Goal: Transaction & Acquisition: Purchase product/service

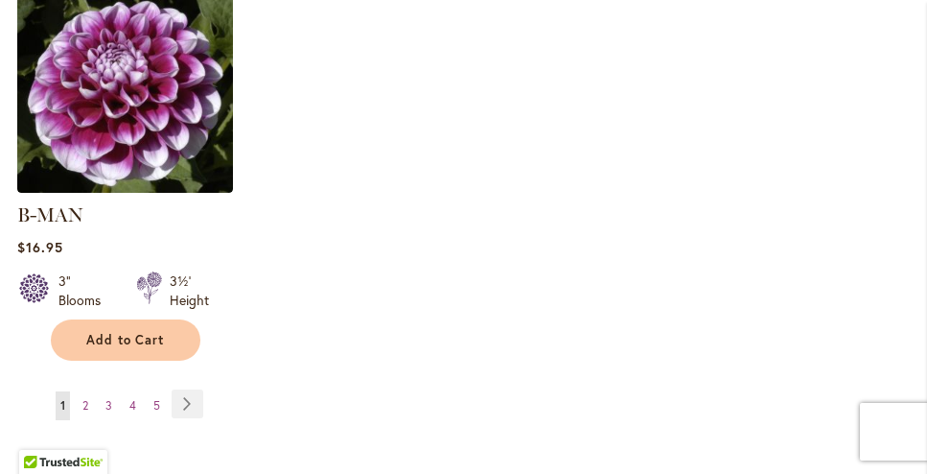
scroll to position [2924, 0]
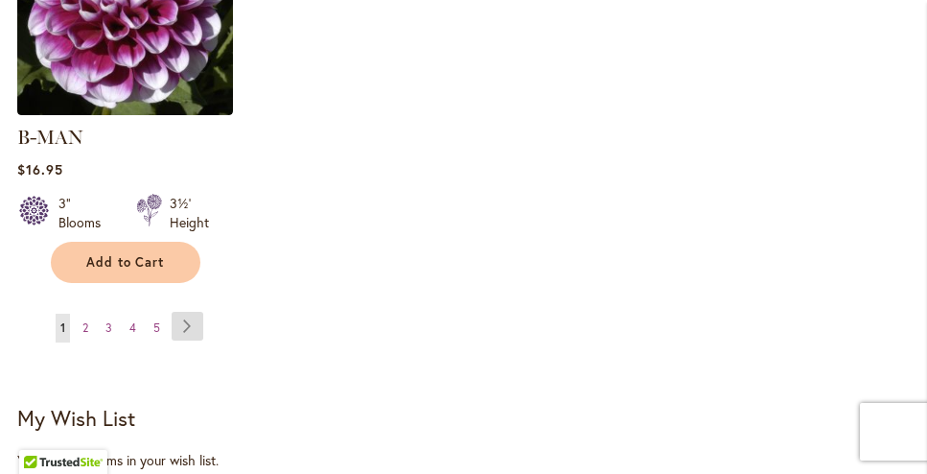
click at [188, 312] on link "Page Next" at bounding box center [188, 326] width 32 height 29
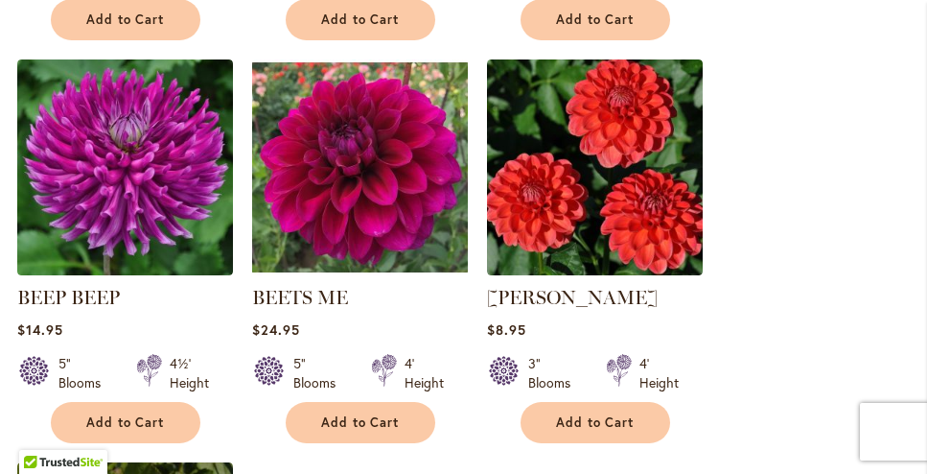
scroll to position [2341, 0]
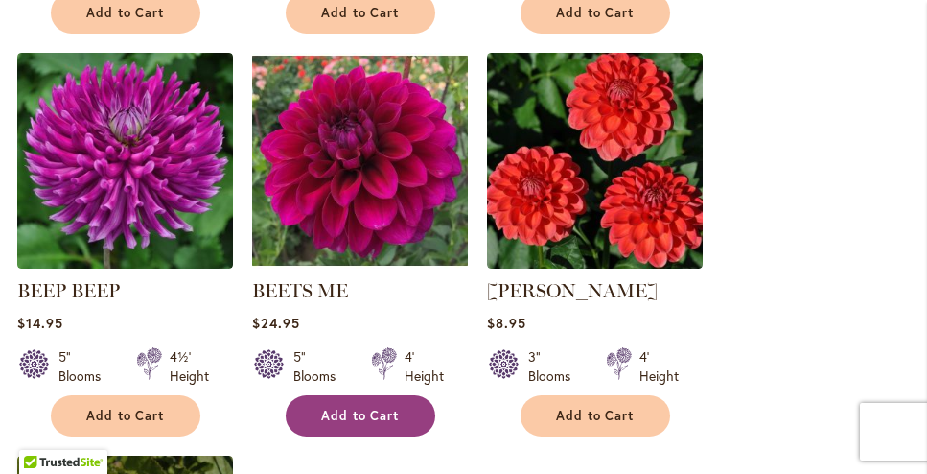
click at [348, 407] on span "Add to Cart" at bounding box center [360, 415] width 79 height 16
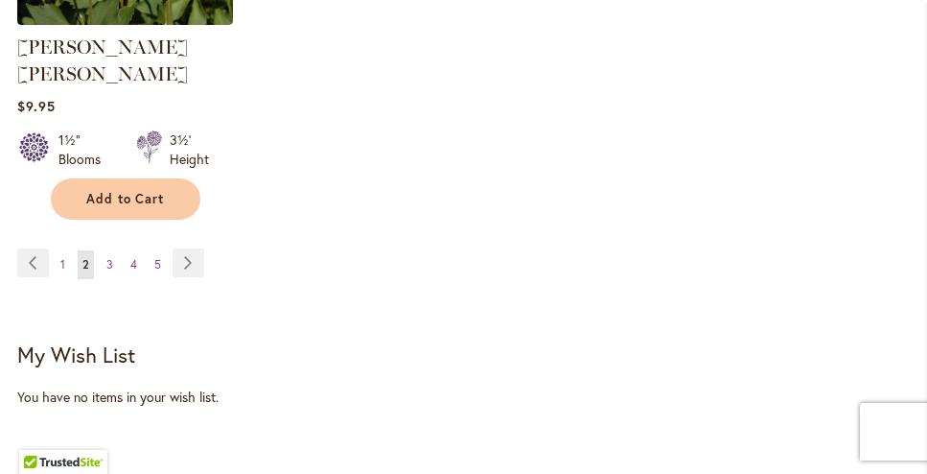
scroll to position [3096, 0]
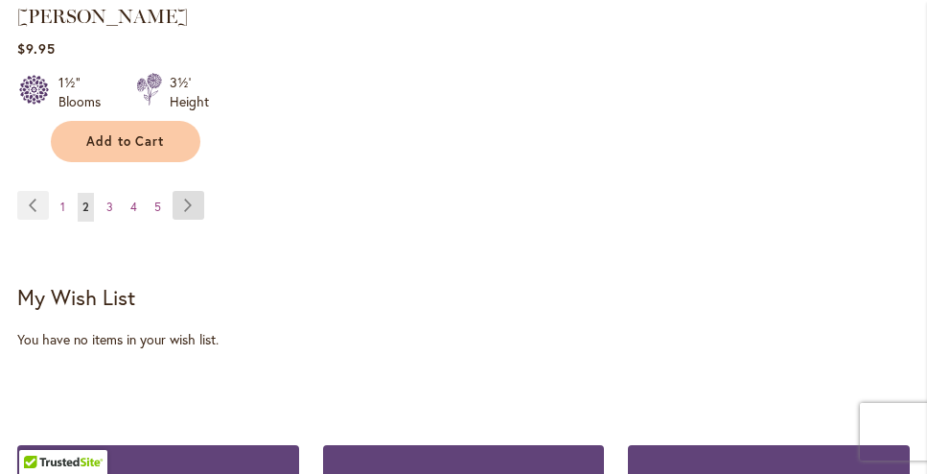
click at [186, 191] on link "Page Next" at bounding box center [189, 205] width 32 height 29
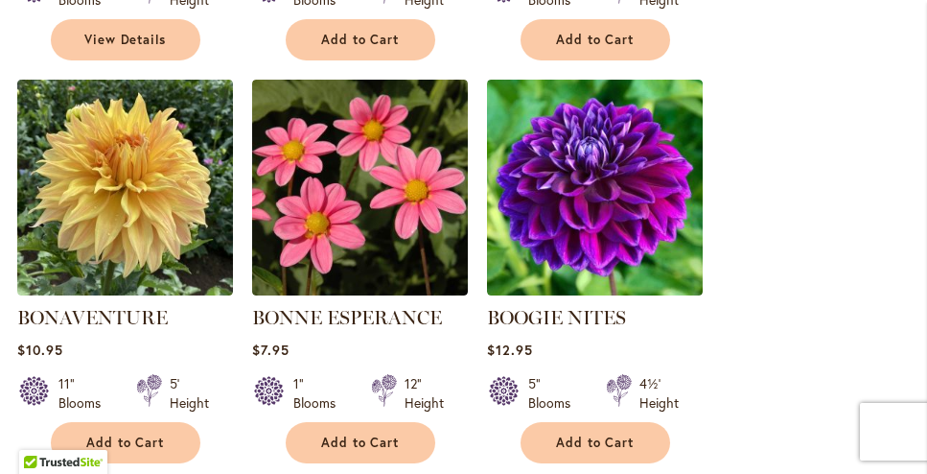
scroll to position [2321, 0]
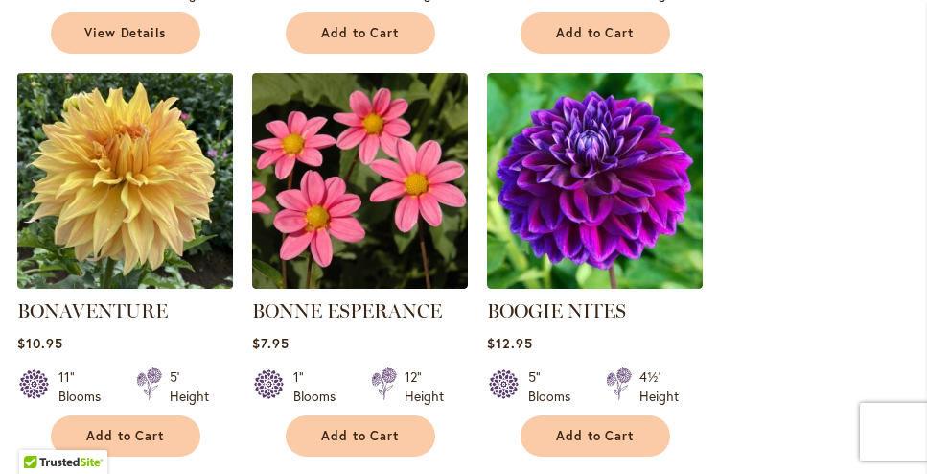
click at [143, 198] on img at bounding box center [125, 180] width 226 height 226
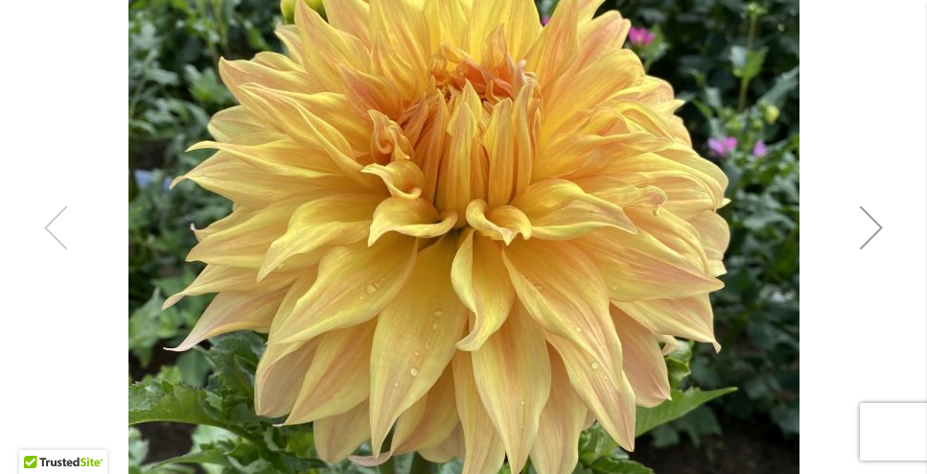
scroll to position [492, 0]
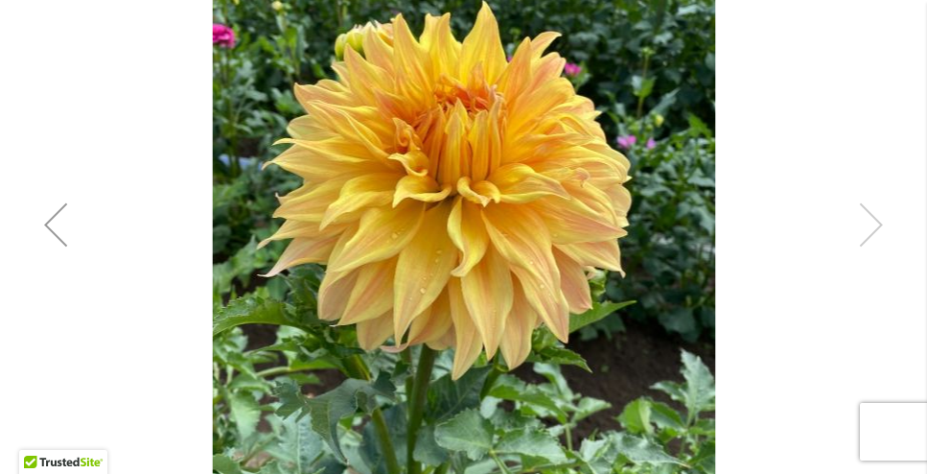
click at [874, 221] on div "Bonaventure" at bounding box center [463, 224] width 893 height 928
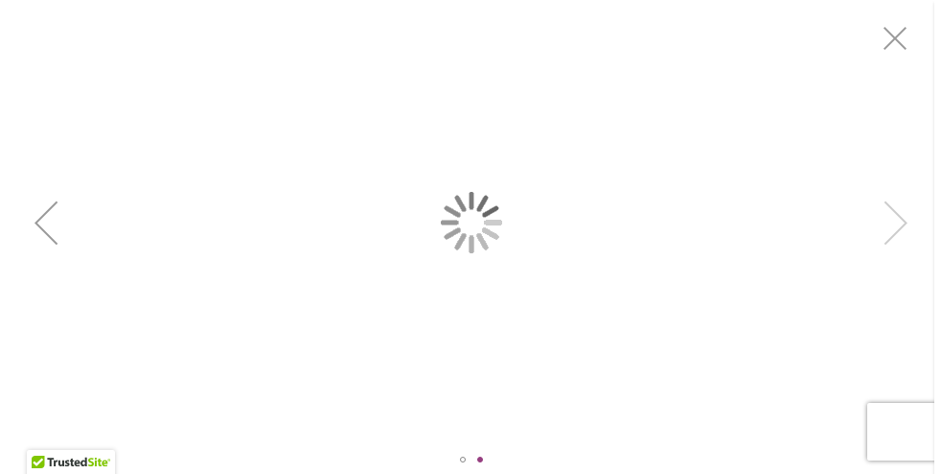
scroll to position [0, 0]
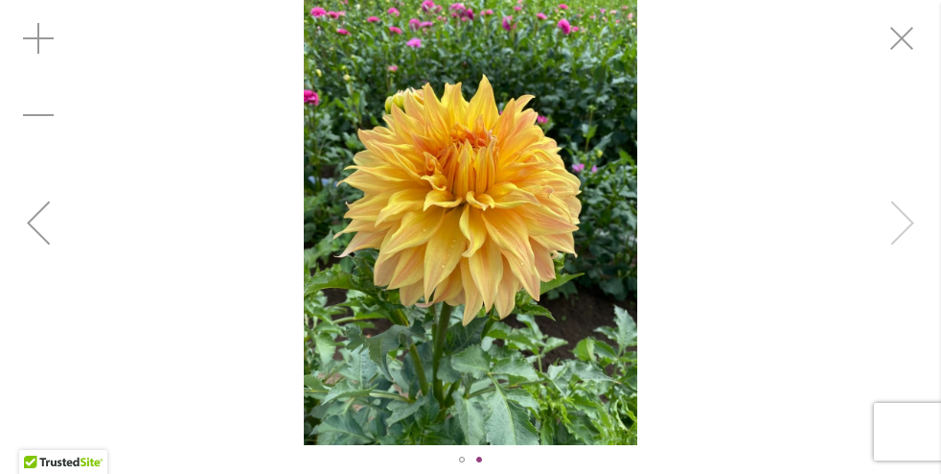
click at [918, 231] on div "Bonaventure" at bounding box center [470, 222] width 941 height 445
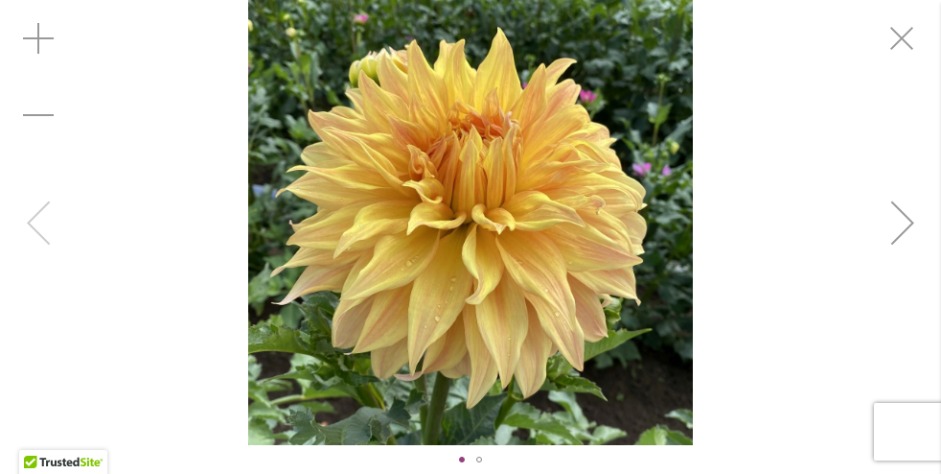
click at [33, 219] on div "Bonaventure" at bounding box center [470, 222] width 941 height 445
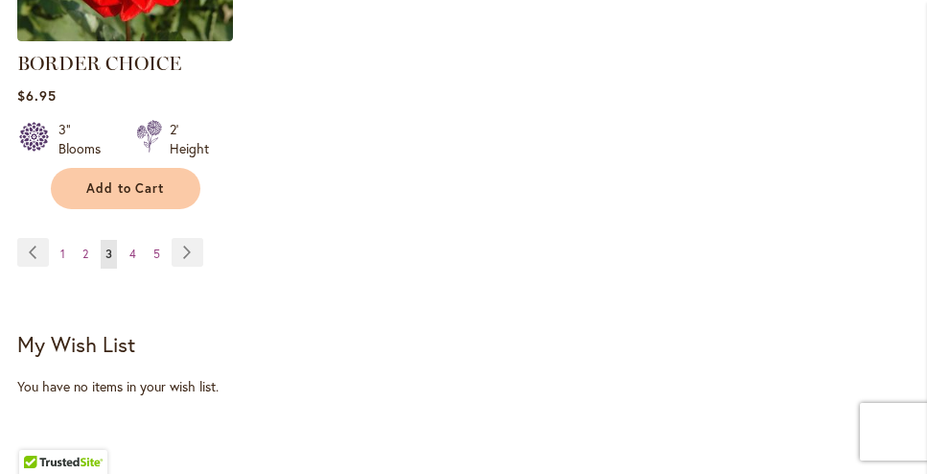
scroll to position [2988, 0]
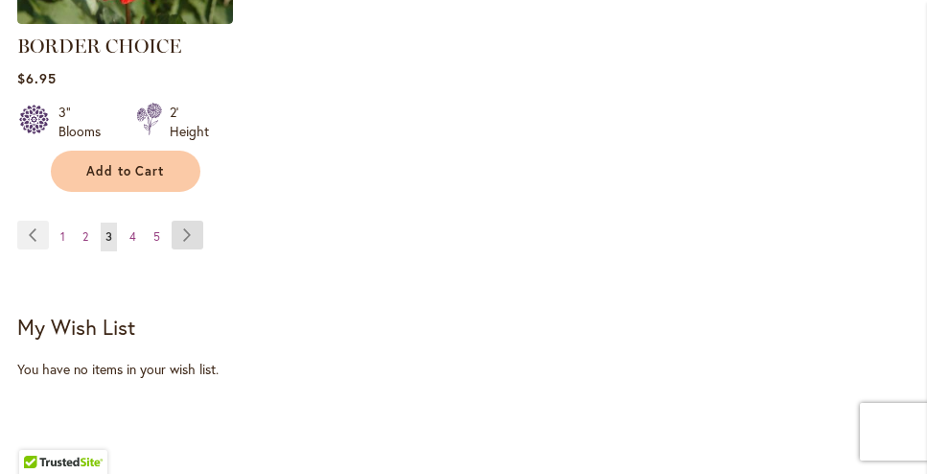
click at [194, 230] on link "Page Next" at bounding box center [188, 234] width 32 height 29
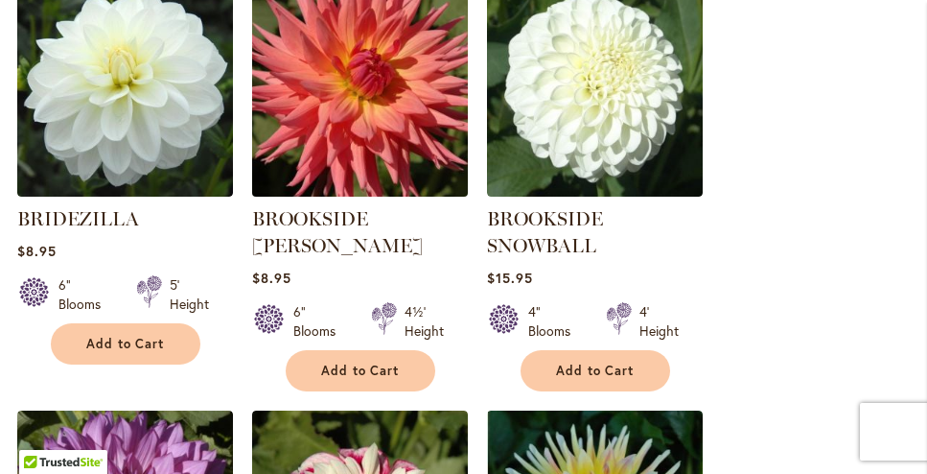
scroll to position [1203, 0]
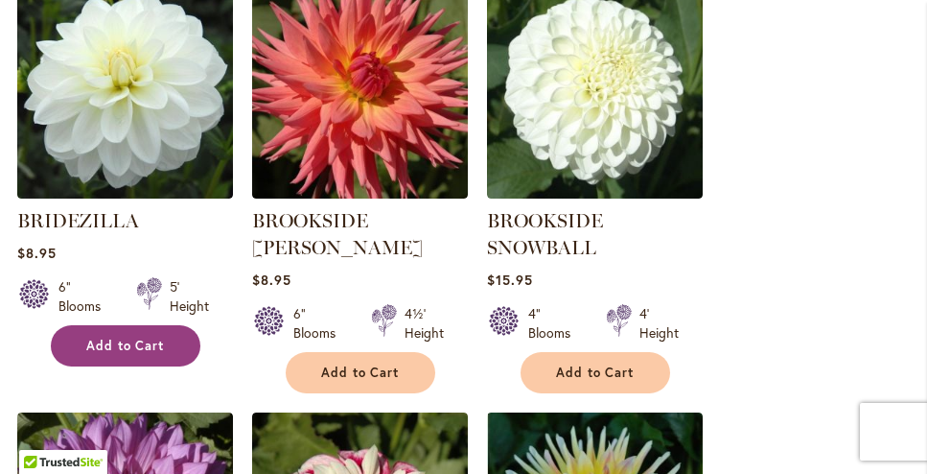
click at [111, 338] on span "Add to Cart" at bounding box center [125, 345] width 79 height 16
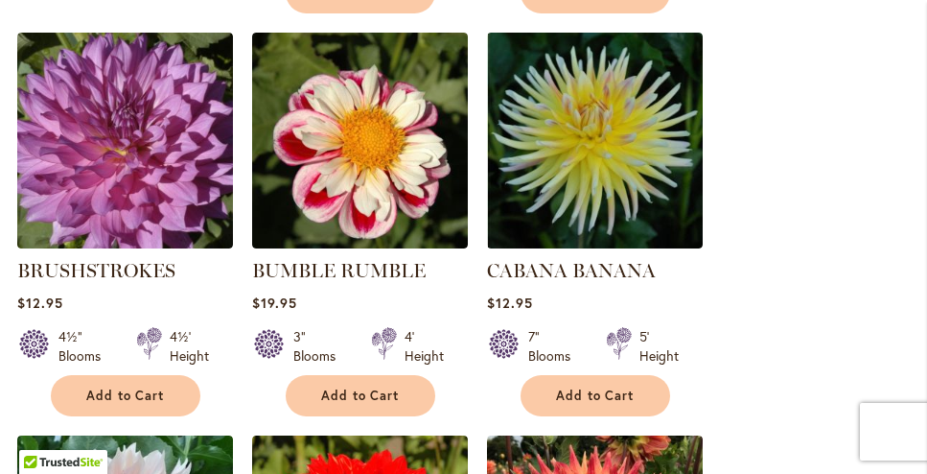
scroll to position [1639, 0]
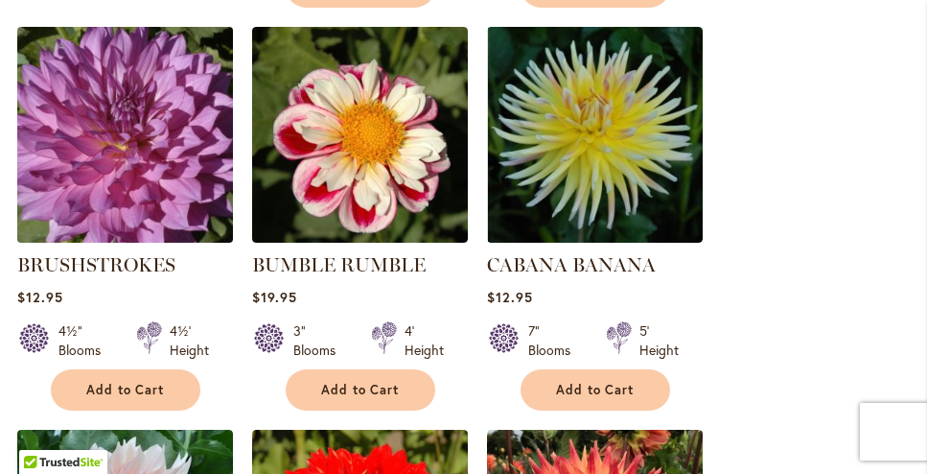
click at [75, 142] on img at bounding box center [125, 134] width 226 height 226
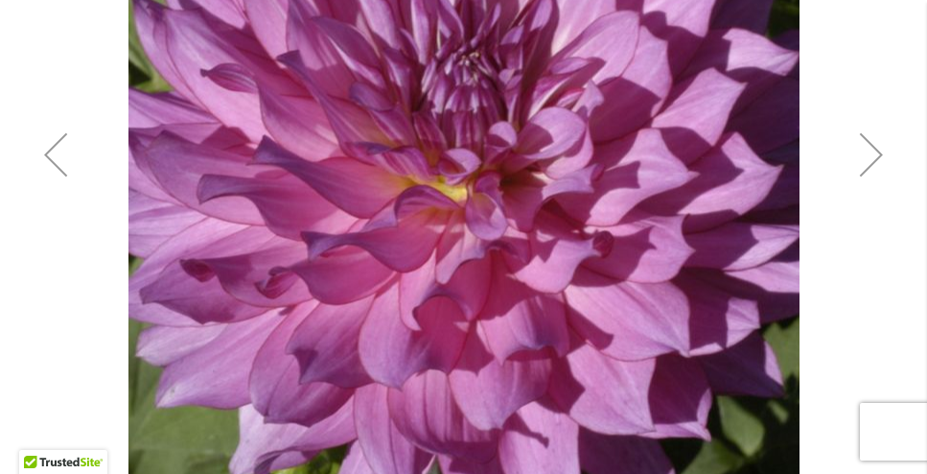
scroll to position [546, 0]
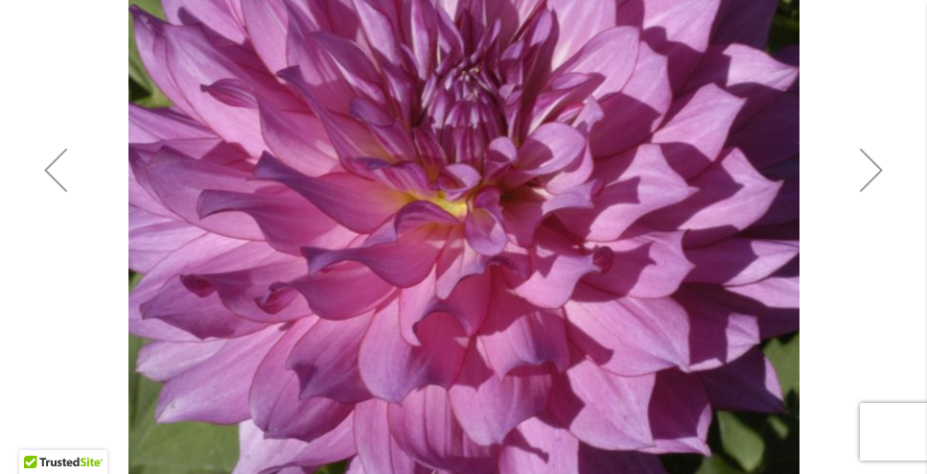
click at [874, 166] on div "Next" at bounding box center [871, 169] width 77 height 77
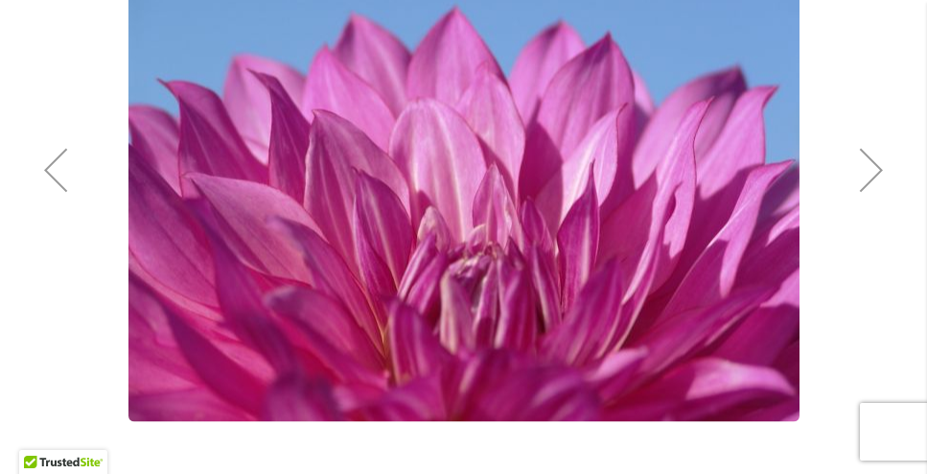
click at [874, 166] on div "Next" at bounding box center [871, 169] width 77 height 77
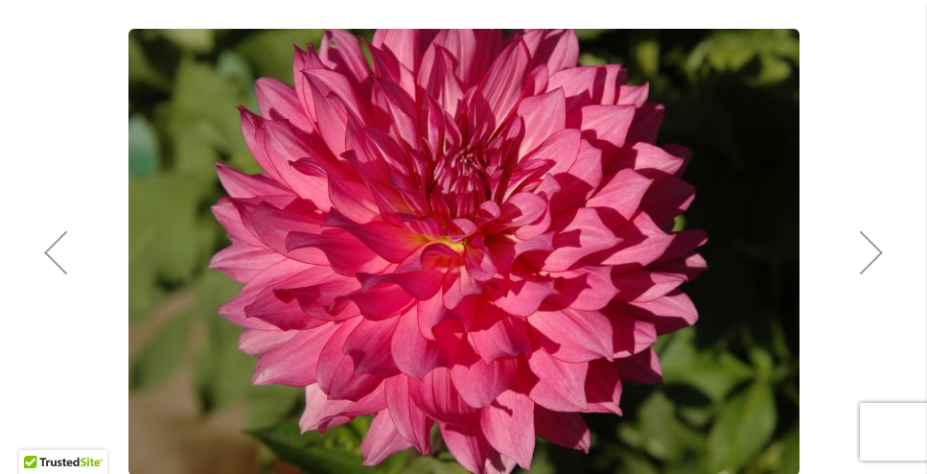
scroll to position [468, 0]
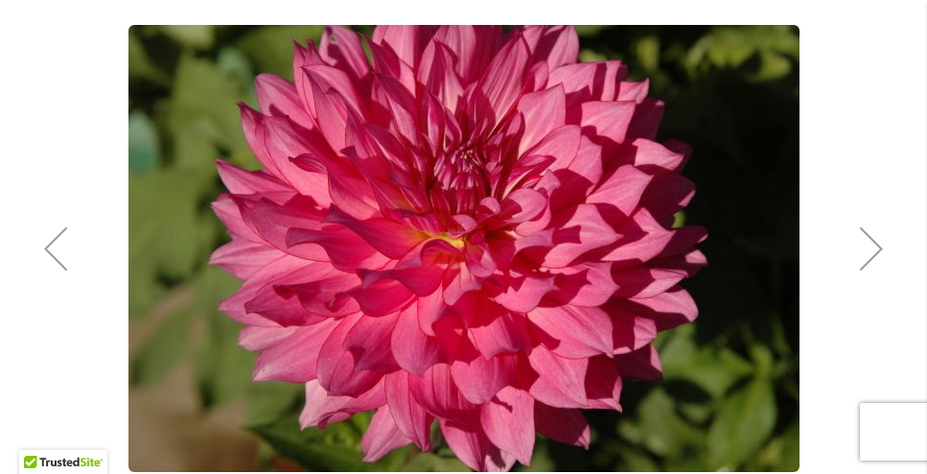
click at [869, 158] on button "Next" at bounding box center [871, 248] width 77 height 928
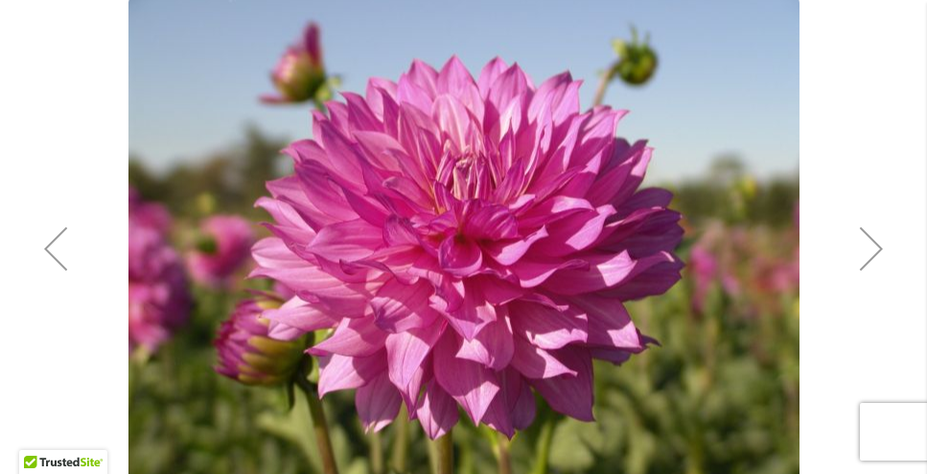
click at [870, 245] on div "Next" at bounding box center [871, 248] width 77 height 77
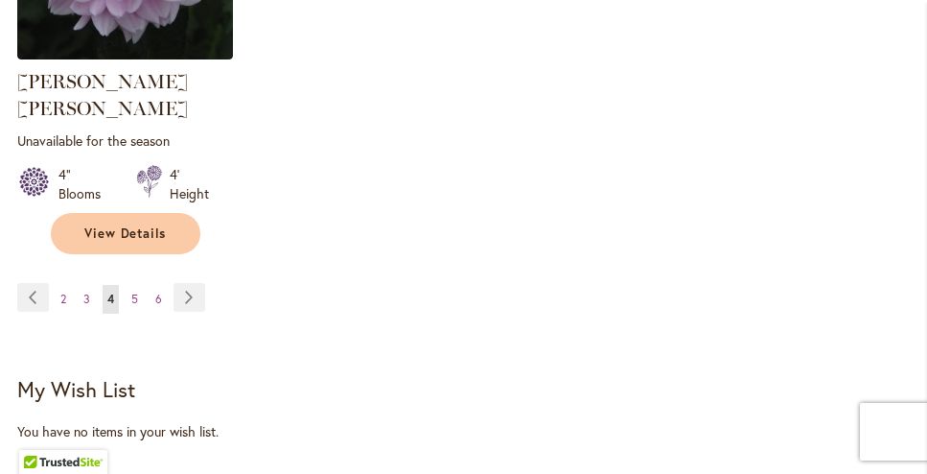
scroll to position [2987, 0]
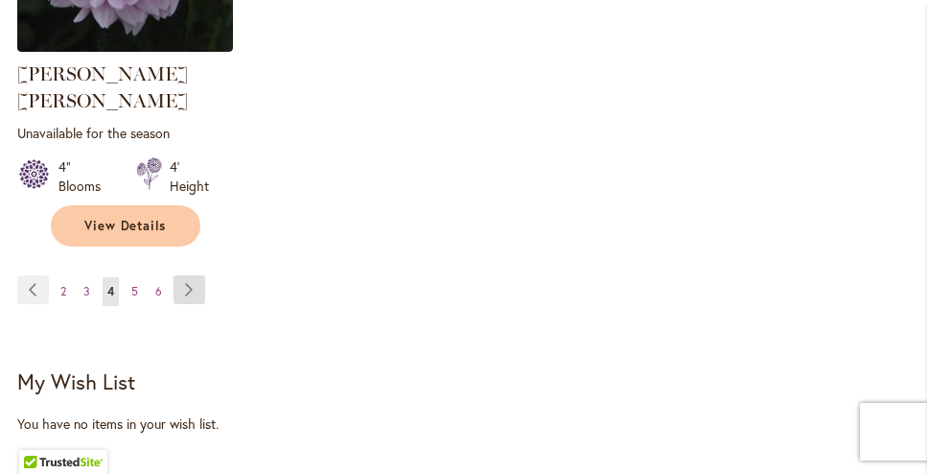
click at [185, 275] on link "Page Next" at bounding box center [190, 289] width 32 height 29
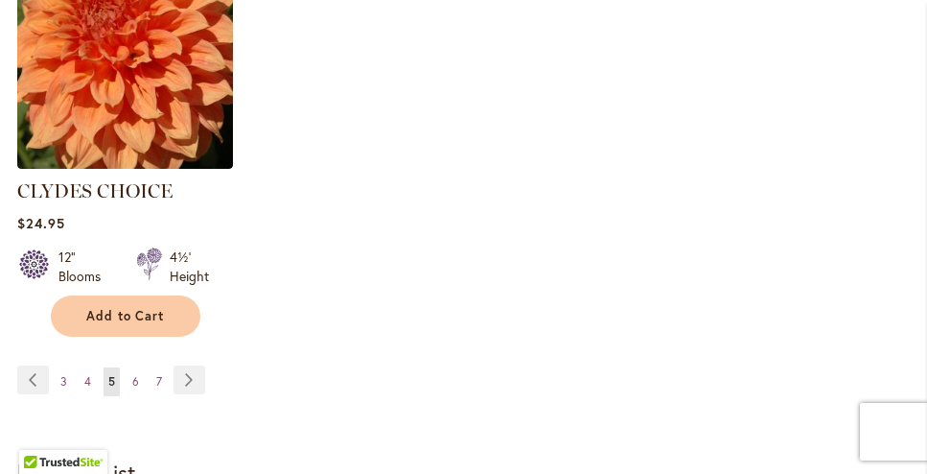
scroll to position [2914, 0]
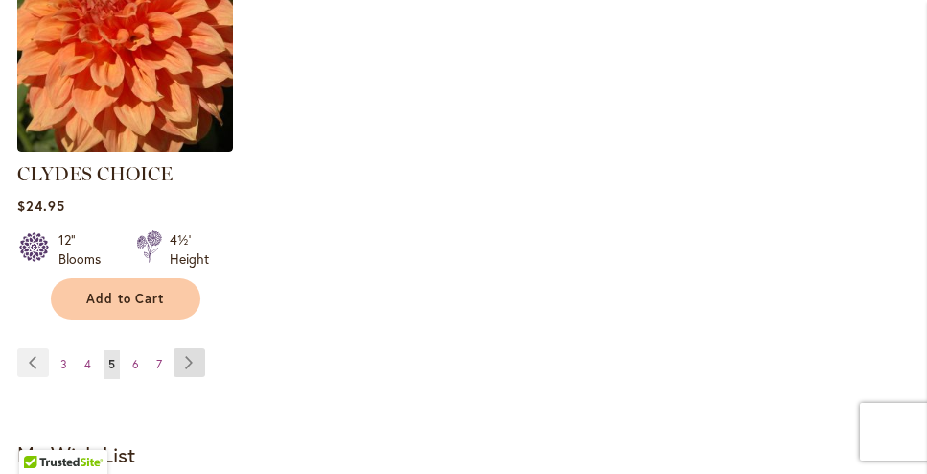
click at [191, 348] on link "Page Next" at bounding box center [190, 362] width 32 height 29
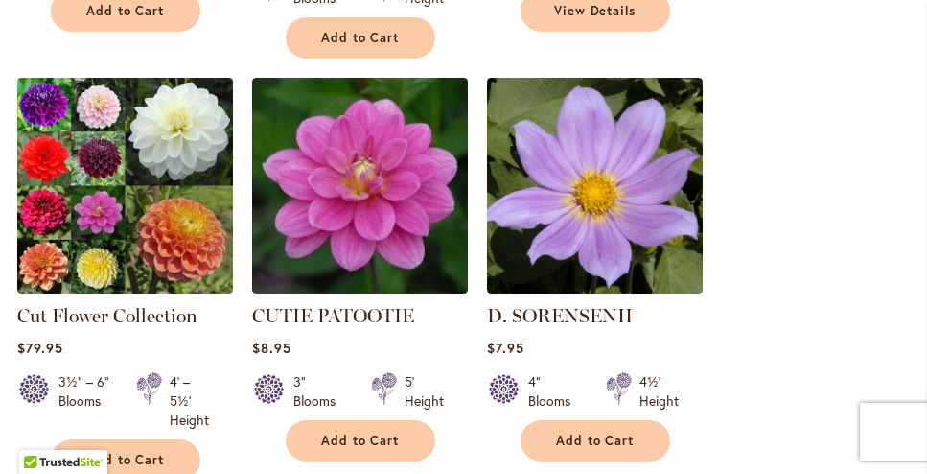
scroll to position [1934, 0]
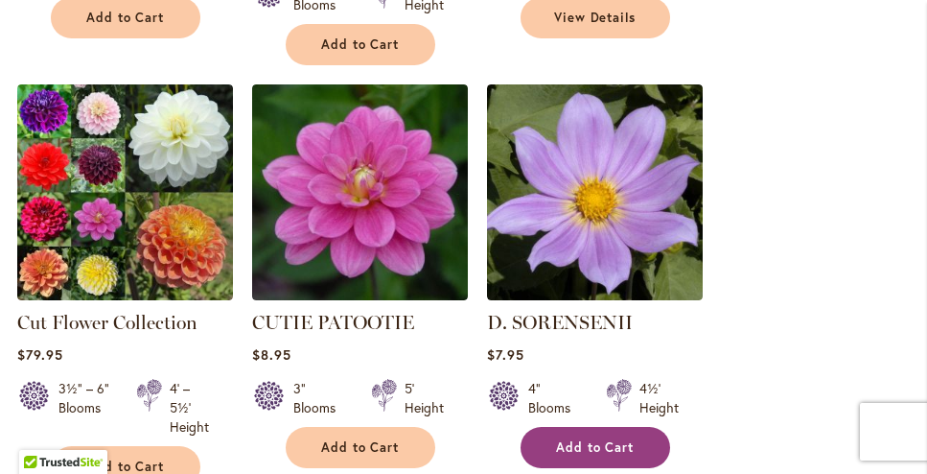
click at [581, 439] on span "Add to Cart" at bounding box center [595, 447] width 79 height 16
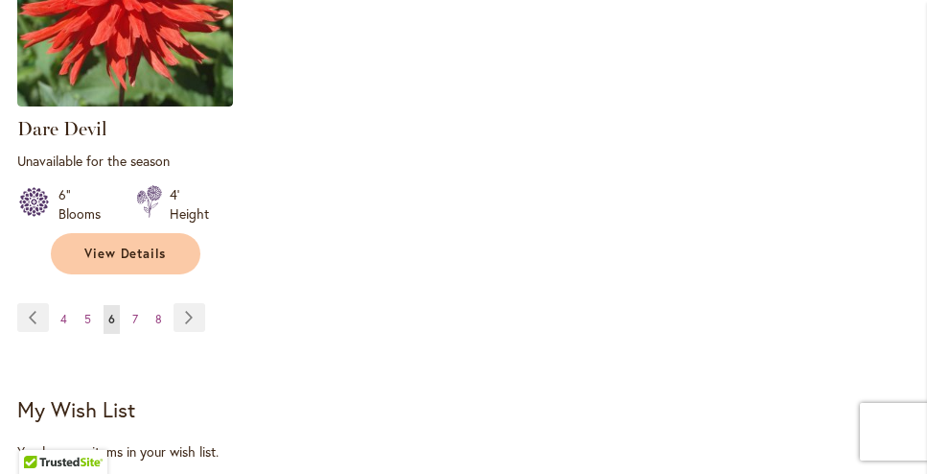
scroll to position [3012, 0]
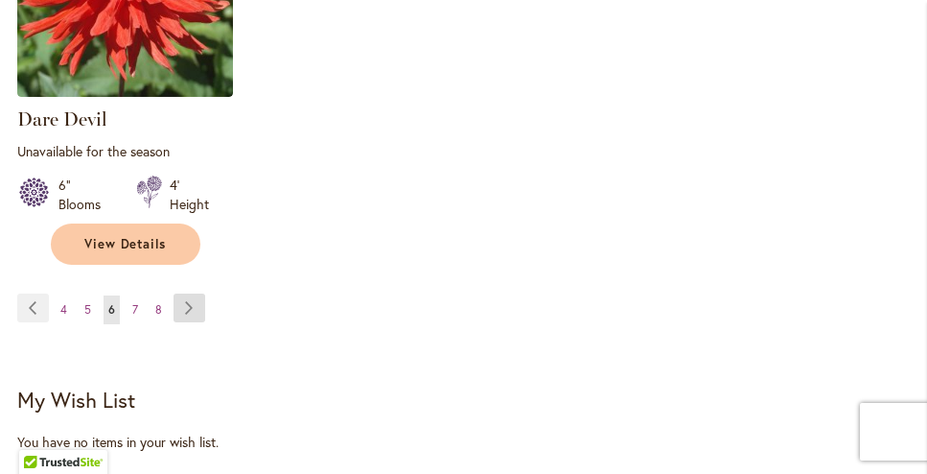
click at [191, 296] on link "Page Next" at bounding box center [190, 307] width 32 height 29
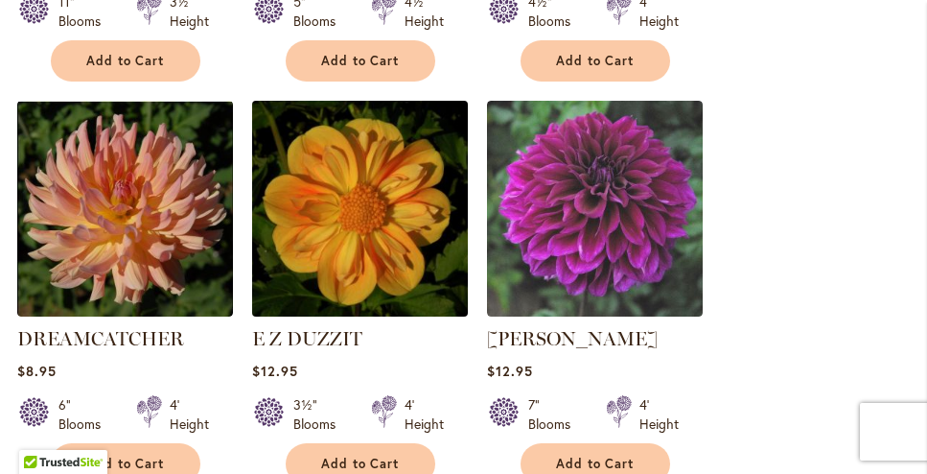
scroll to position [2315, 0]
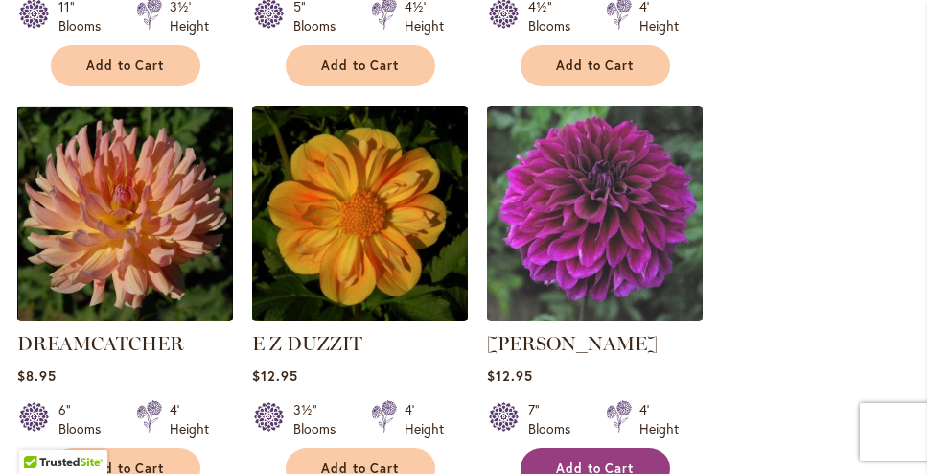
click at [596, 460] on span "Add to Cart" at bounding box center [595, 468] width 79 height 16
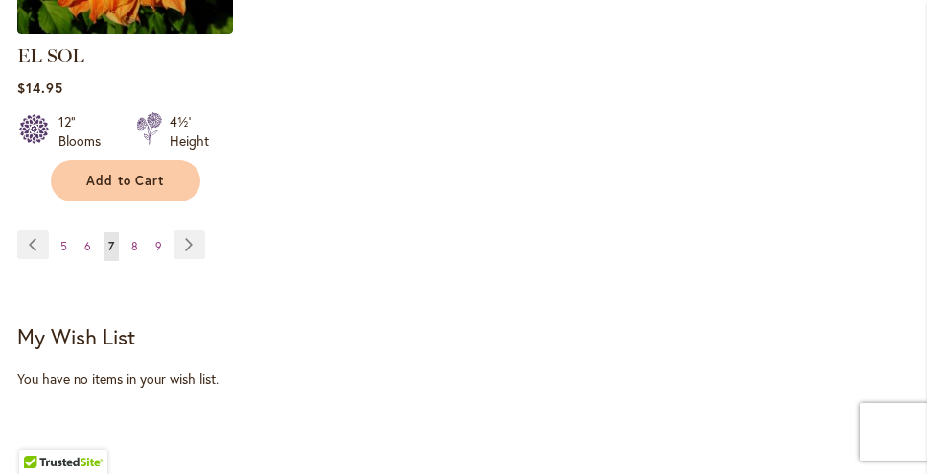
scroll to position [3093, 0]
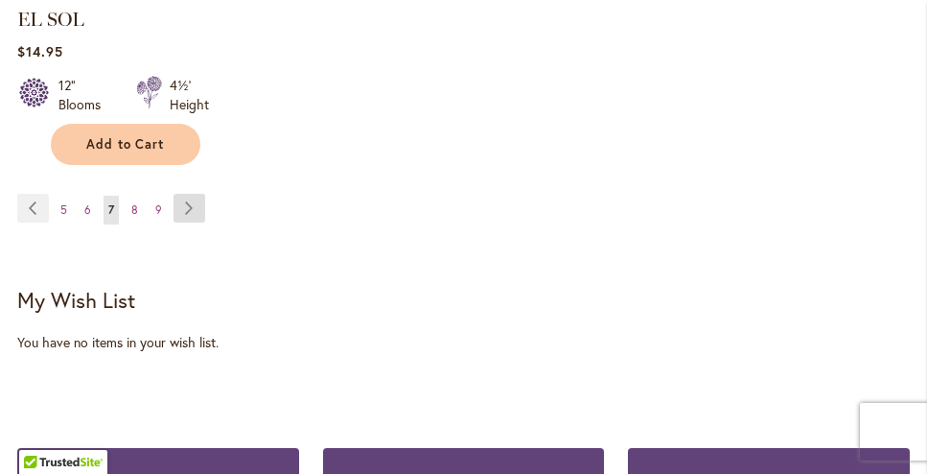
click at [188, 194] on link "Page Next" at bounding box center [190, 208] width 32 height 29
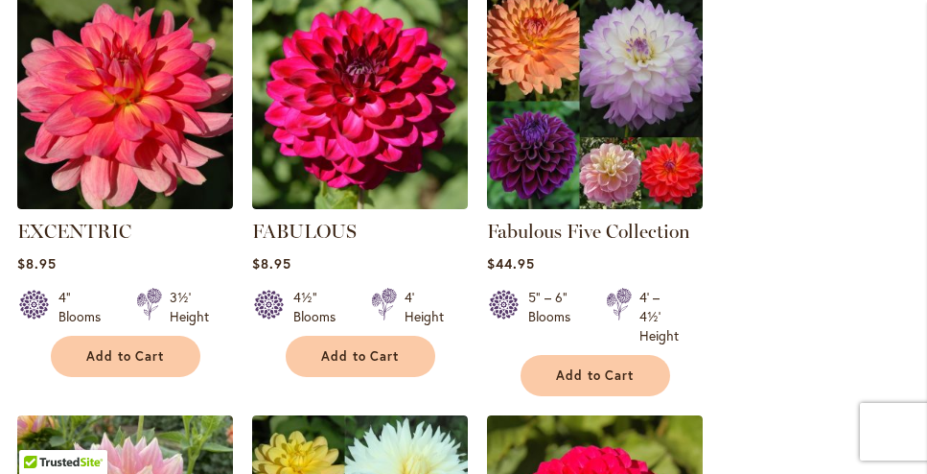
scroll to position [1597, 0]
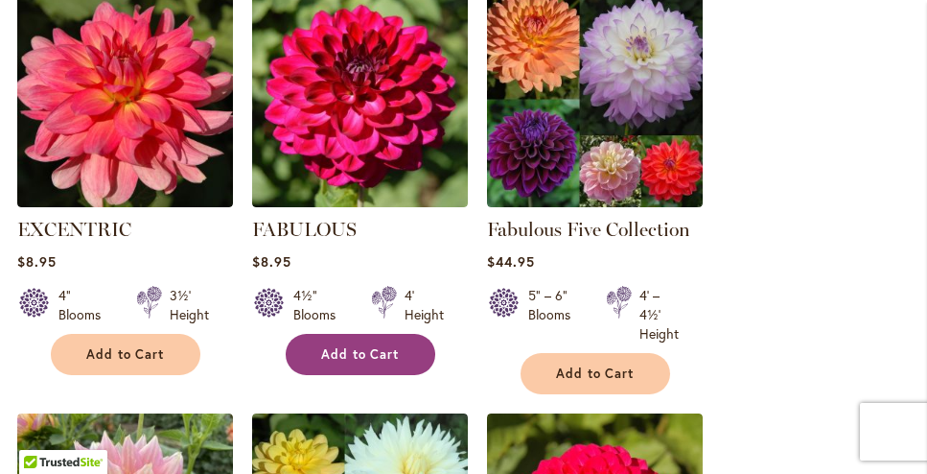
click at [359, 339] on button "Add to Cart" at bounding box center [361, 354] width 150 height 41
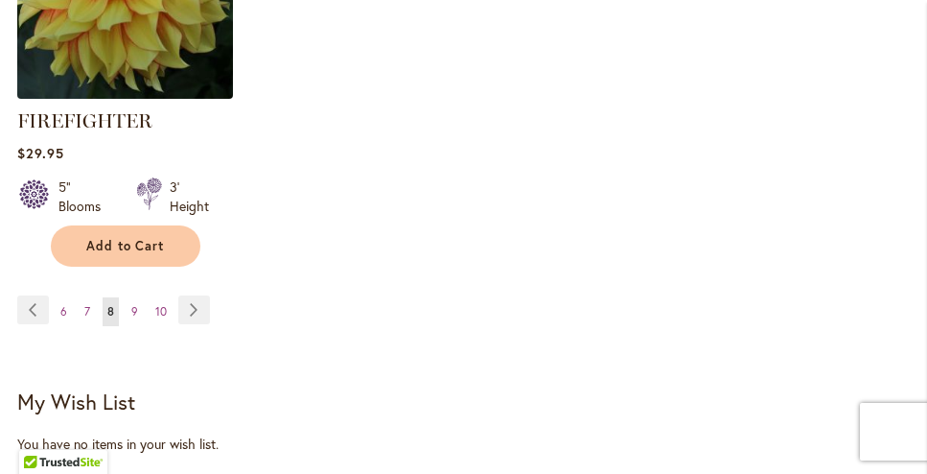
scroll to position [3055, 0]
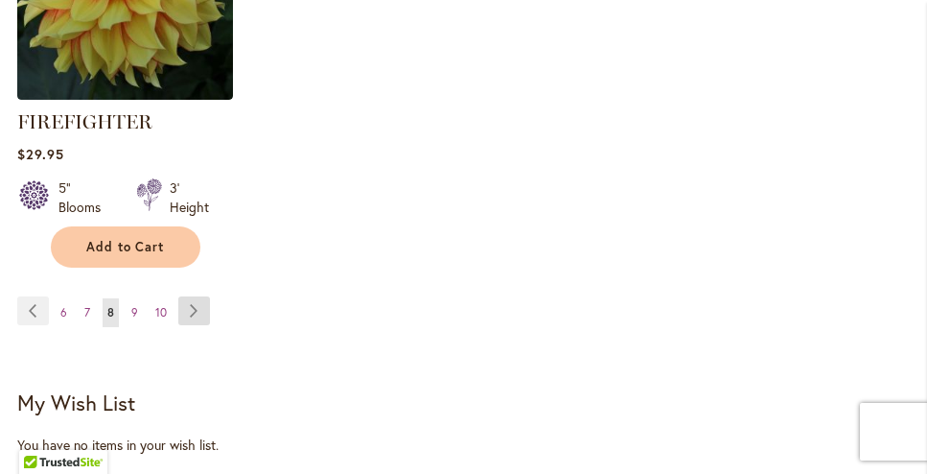
click at [194, 296] on link "Page Next" at bounding box center [194, 310] width 32 height 29
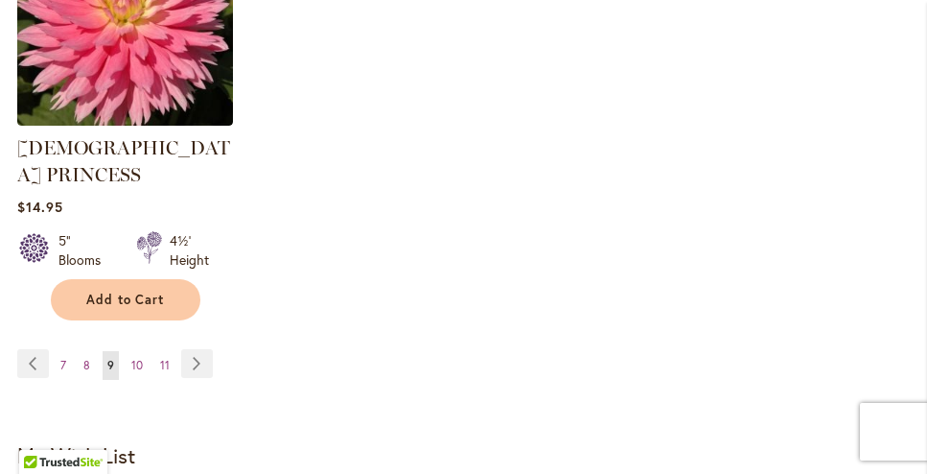
scroll to position [2996, 0]
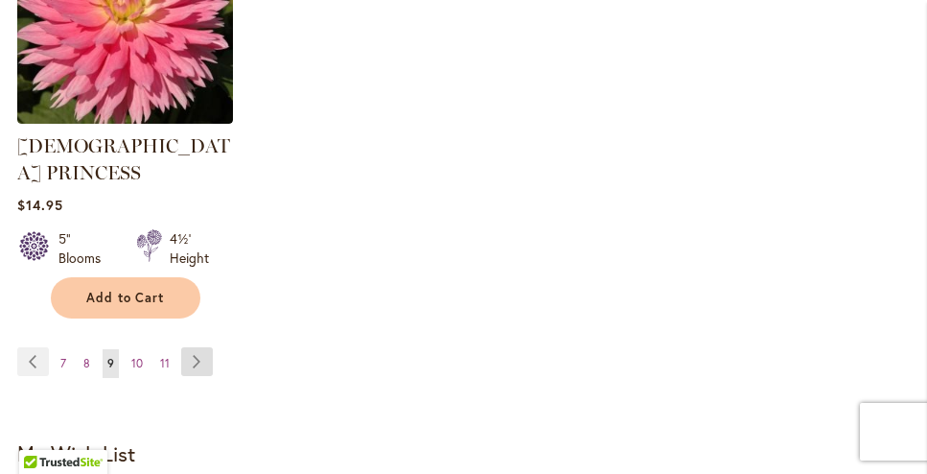
click at [188, 347] on link "Page Next" at bounding box center [197, 361] width 32 height 29
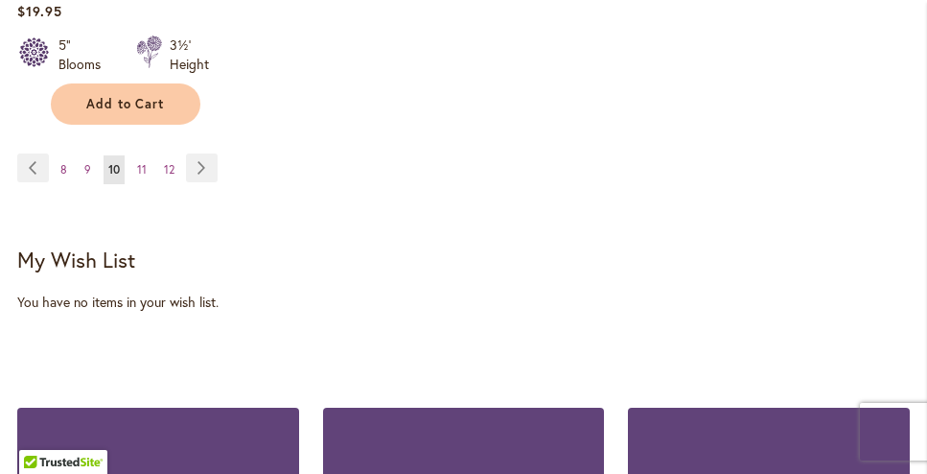
scroll to position [3090, 0]
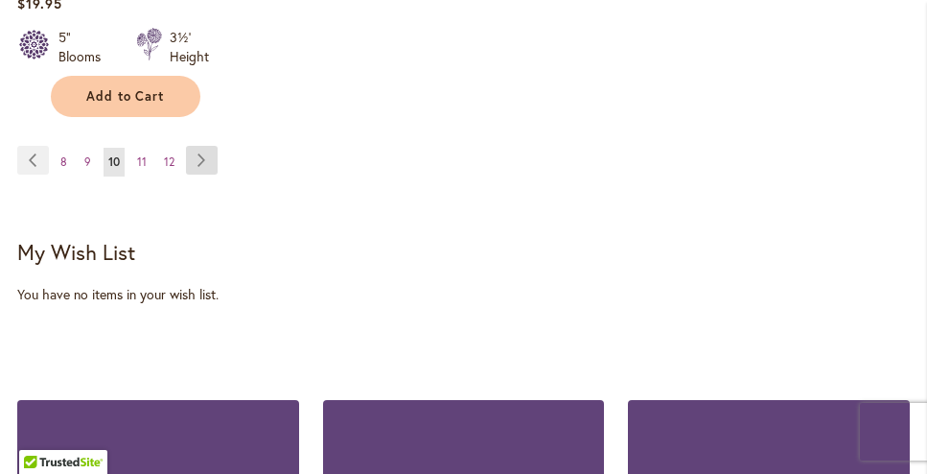
click at [200, 146] on link "Page Next" at bounding box center [202, 160] width 32 height 29
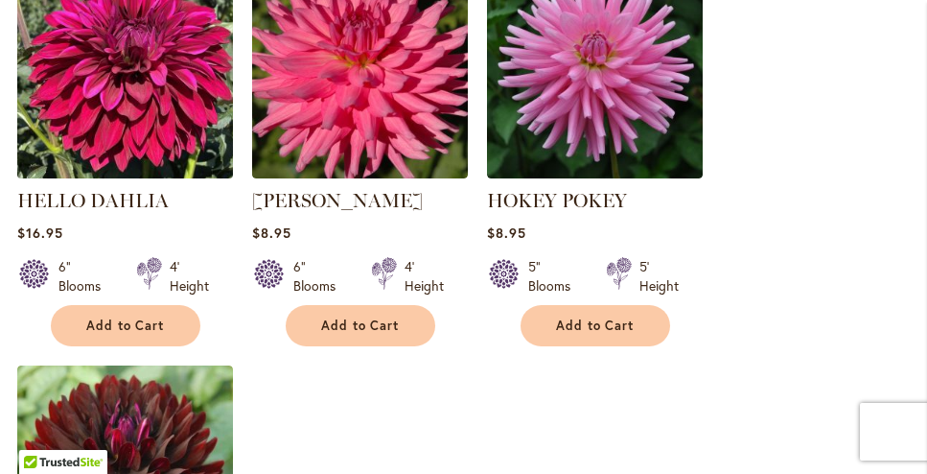
scroll to position [2503, 0]
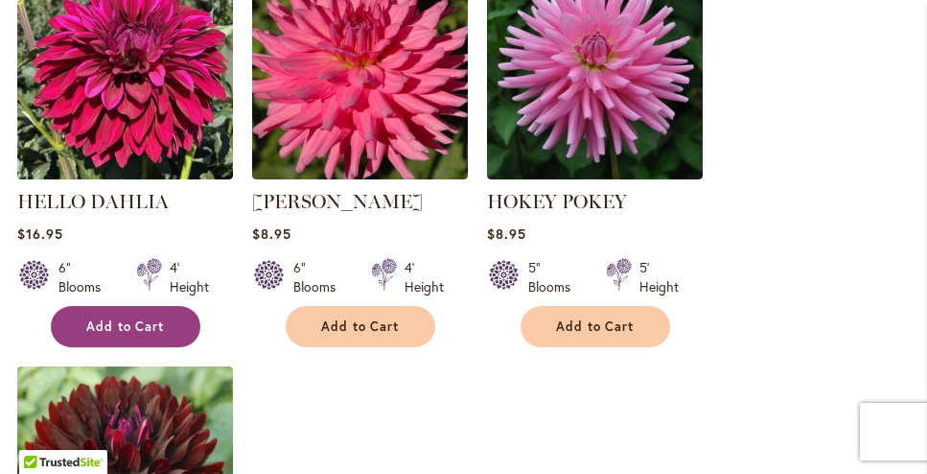
click at [109, 318] on span "Add to Cart" at bounding box center [125, 326] width 79 height 16
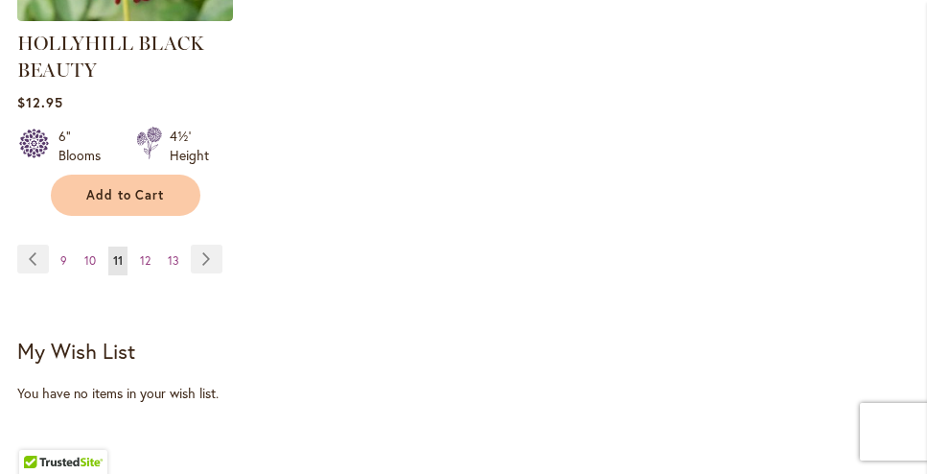
scroll to position [3112, 0]
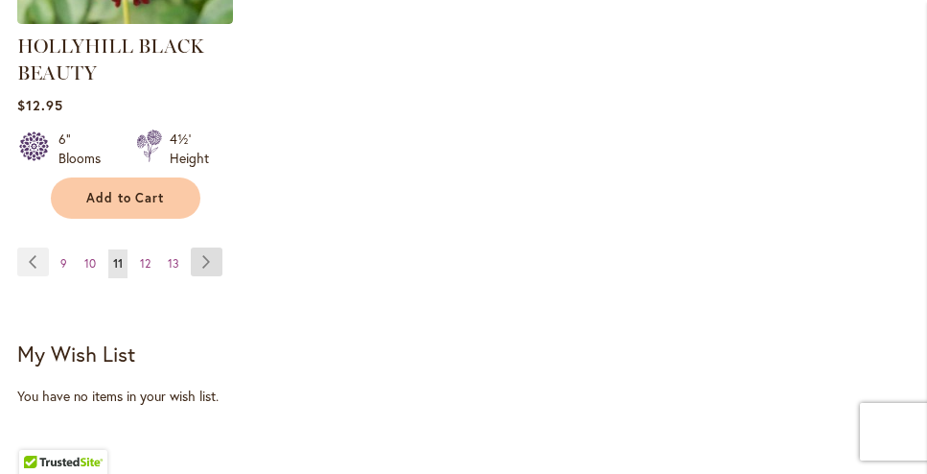
click at [208, 257] on link "Page Next" at bounding box center [207, 261] width 32 height 29
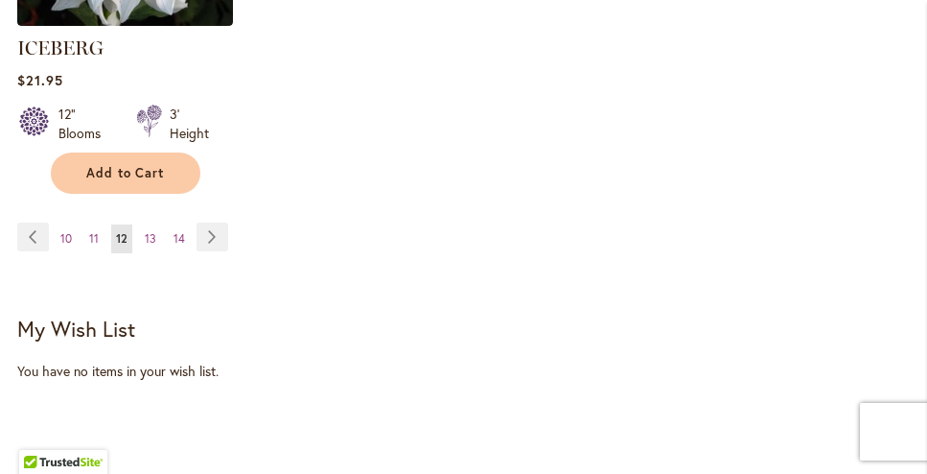
scroll to position [3023, 0]
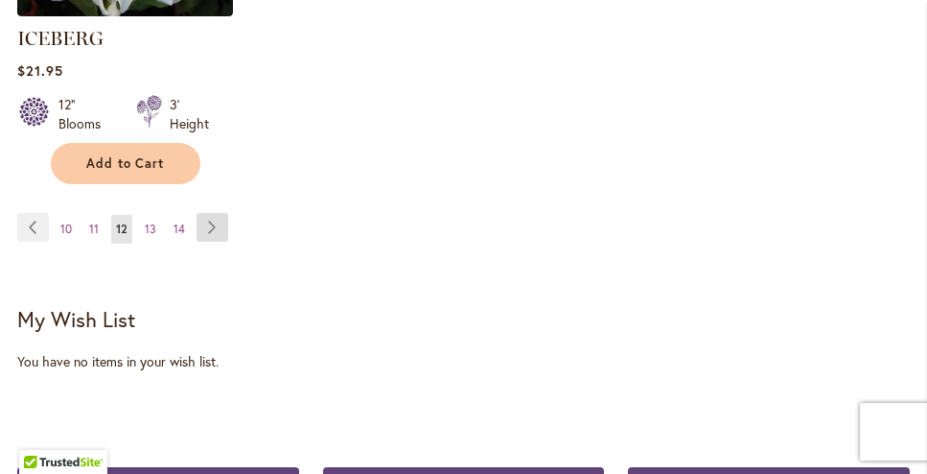
click at [209, 213] on link "Page Next" at bounding box center [213, 227] width 32 height 29
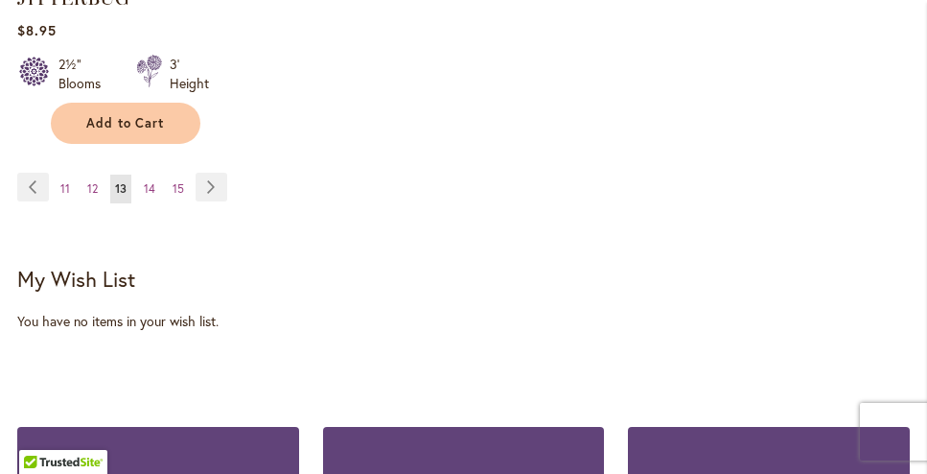
scroll to position [3115, 0]
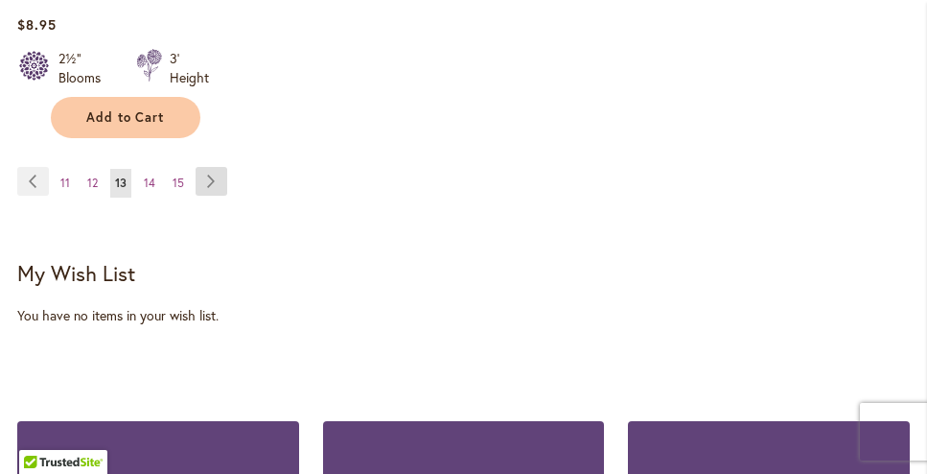
click at [212, 167] on link "Page Next" at bounding box center [212, 181] width 32 height 29
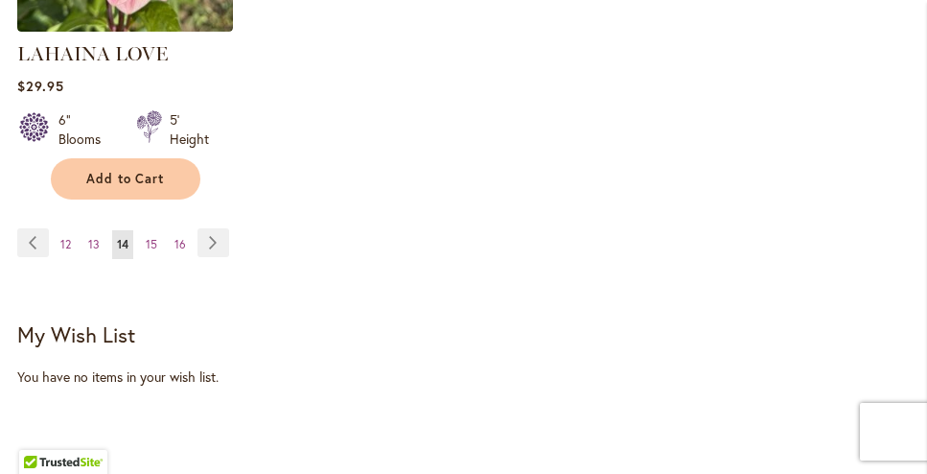
scroll to position [3017, 0]
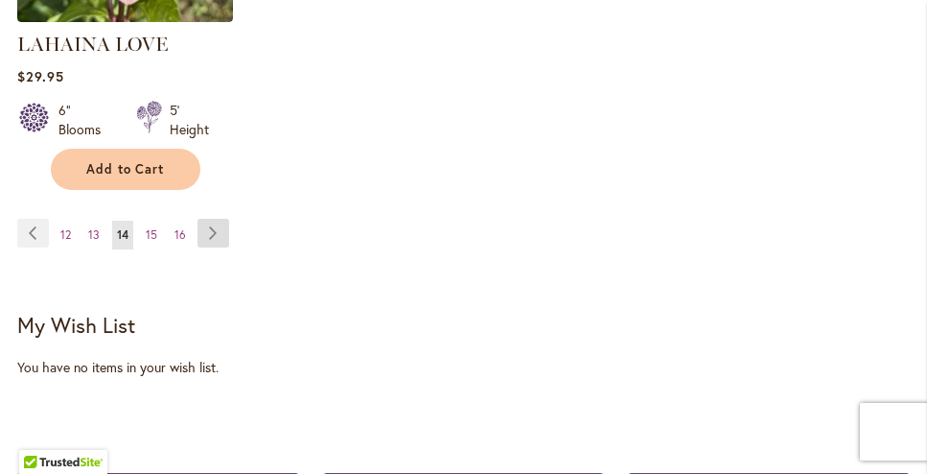
click at [213, 219] on link "Page Next" at bounding box center [213, 233] width 32 height 29
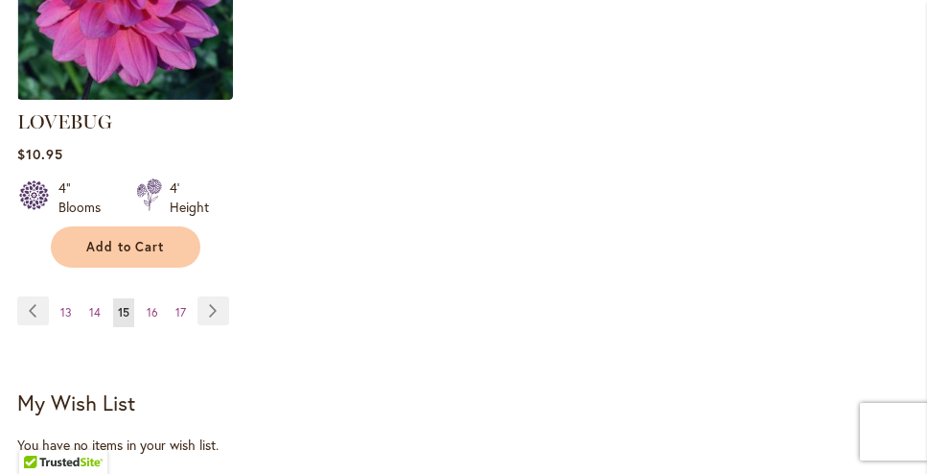
scroll to position [2964, 0]
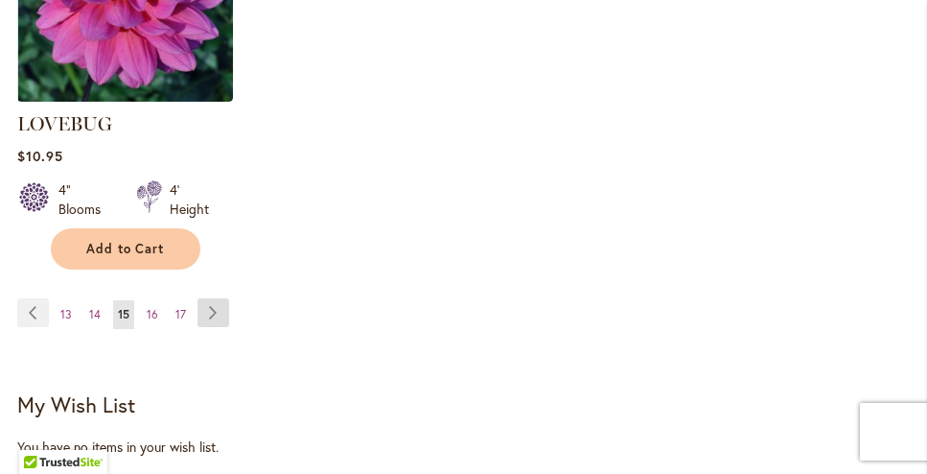
click at [221, 298] on link "Page Next" at bounding box center [213, 312] width 32 height 29
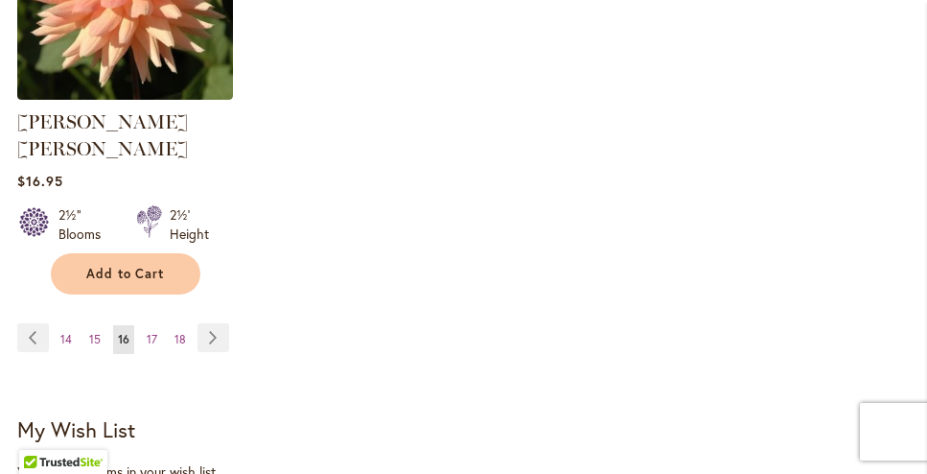
scroll to position [2981, 0]
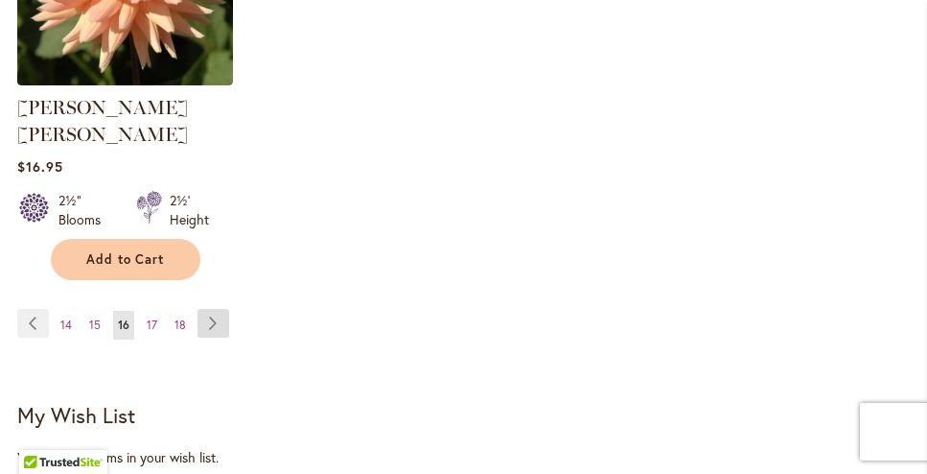
click at [199, 309] on link "Page Next" at bounding box center [213, 323] width 32 height 29
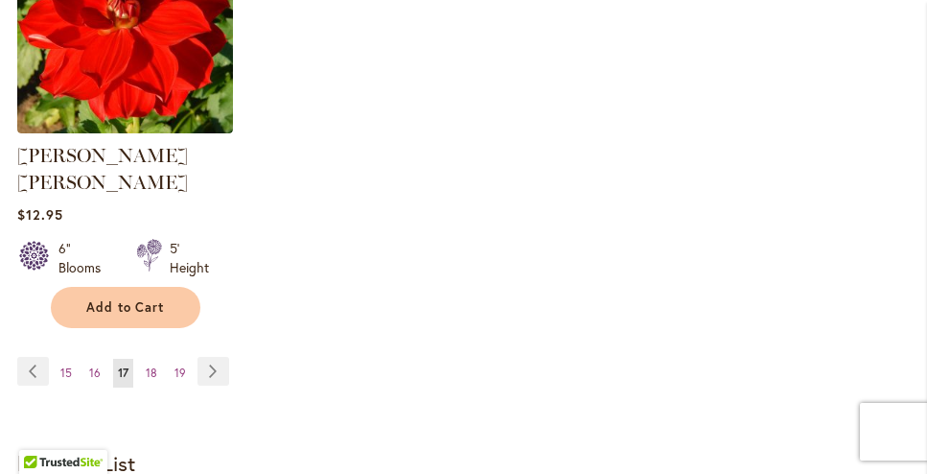
scroll to position [2911, 0]
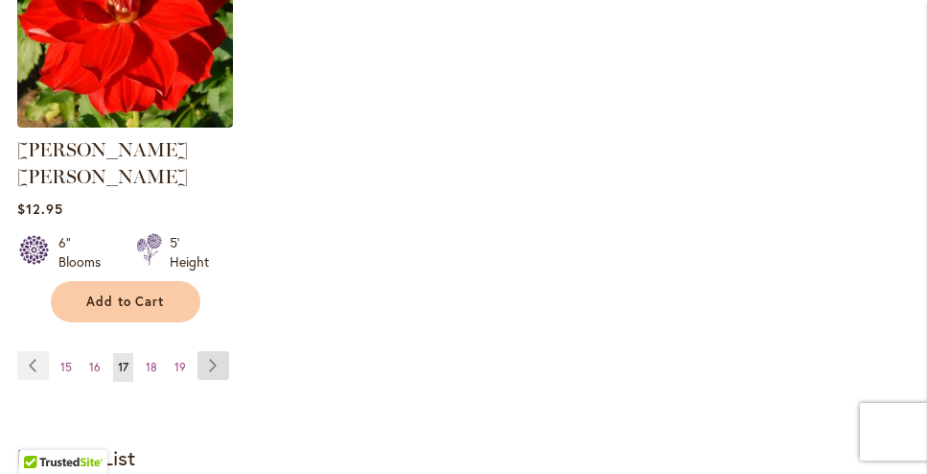
click at [214, 351] on link "Page Next" at bounding box center [213, 365] width 32 height 29
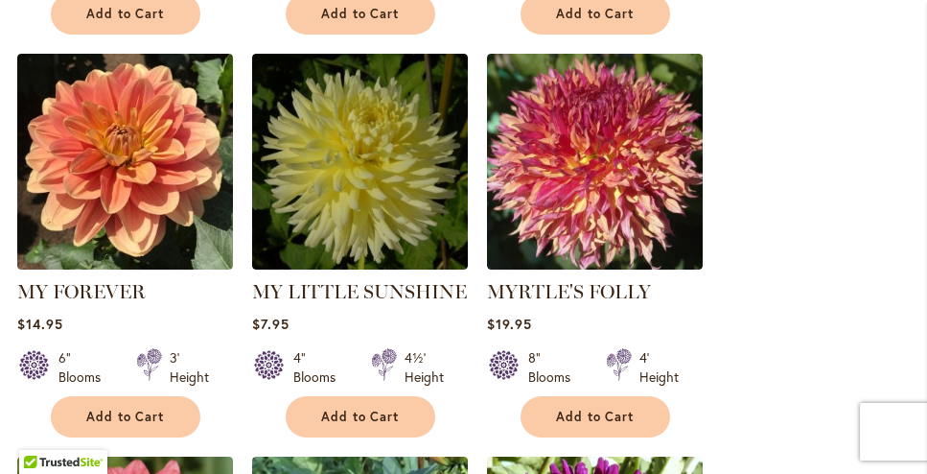
scroll to position [1139, 0]
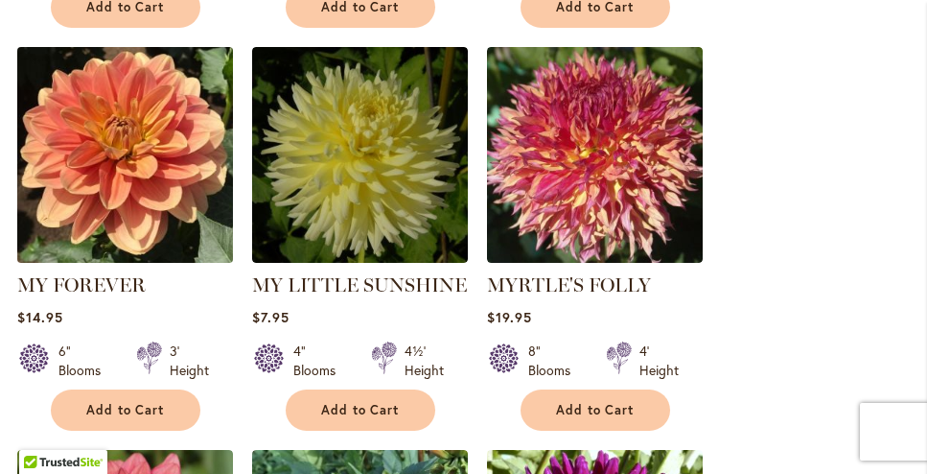
click at [164, 162] on img at bounding box center [125, 154] width 226 height 226
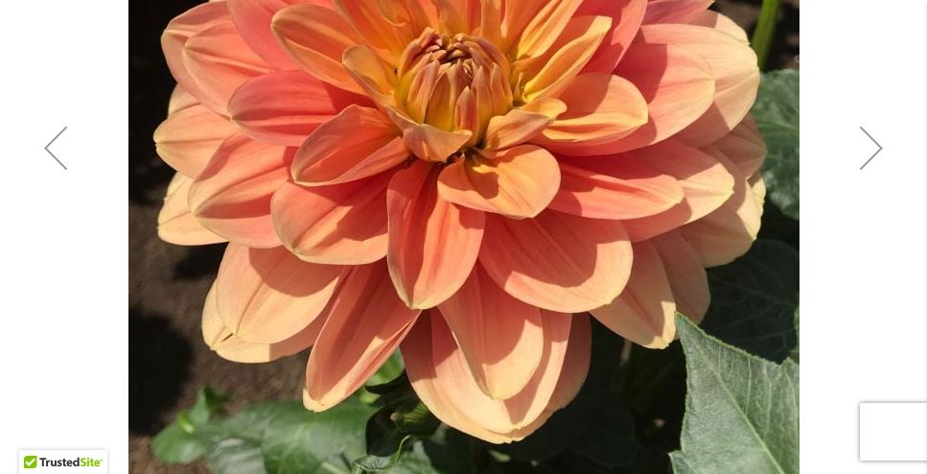
scroll to position [567, 0]
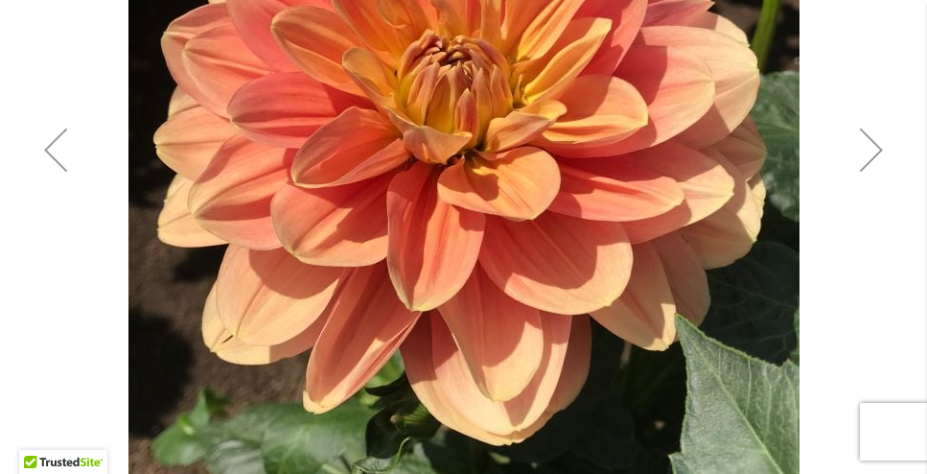
click at [869, 146] on div "Next" at bounding box center [871, 149] width 77 height 77
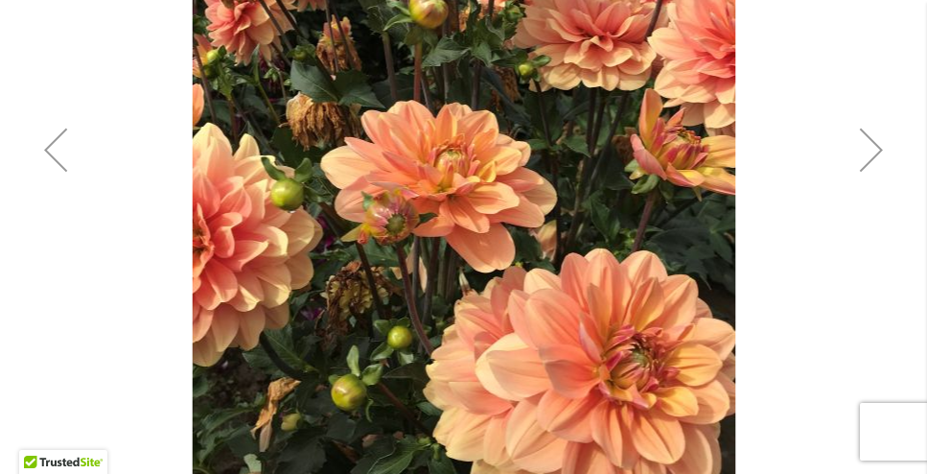
click at [869, 146] on div "Next" at bounding box center [871, 149] width 77 height 77
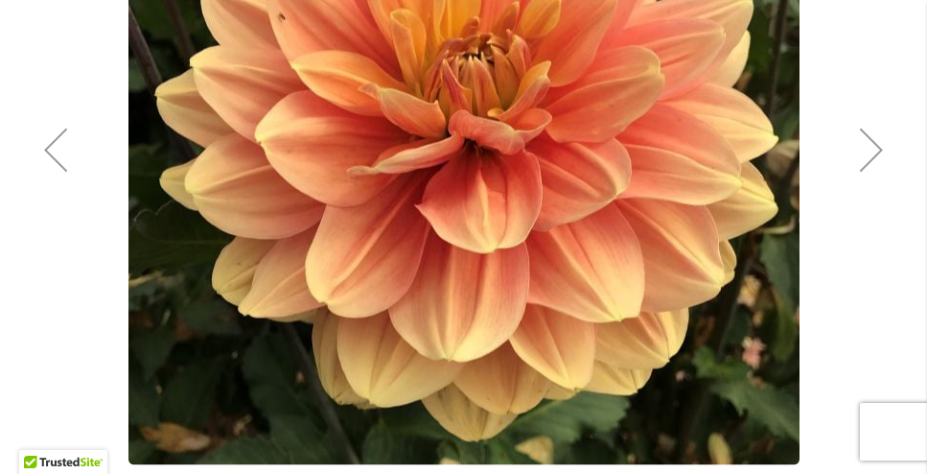
click at [869, 146] on div "Next" at bounding box center [871, 149] width 77 height 77
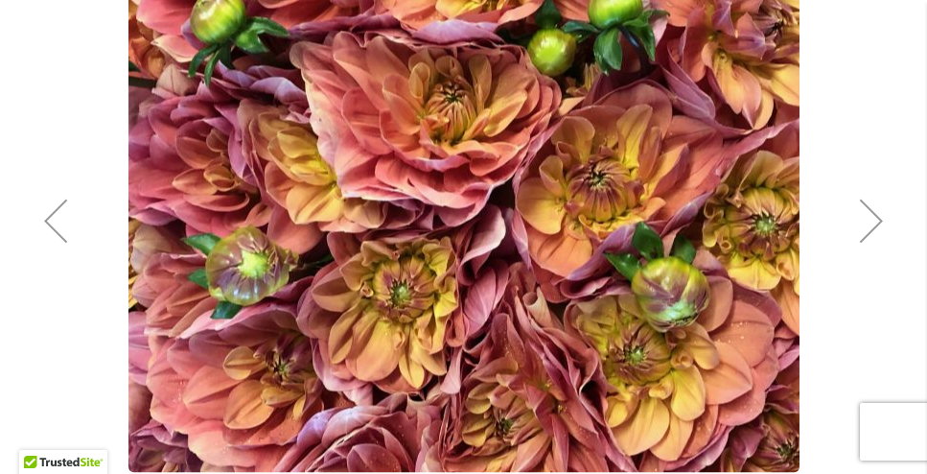
scroll to position [490, 0]
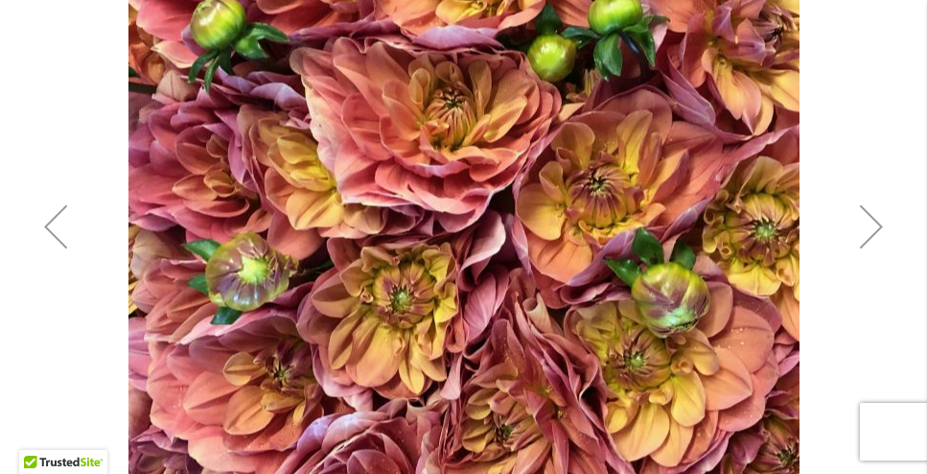
click at [880, 222] on div "Next" at bounding box center [871, 226] width 77 height 77
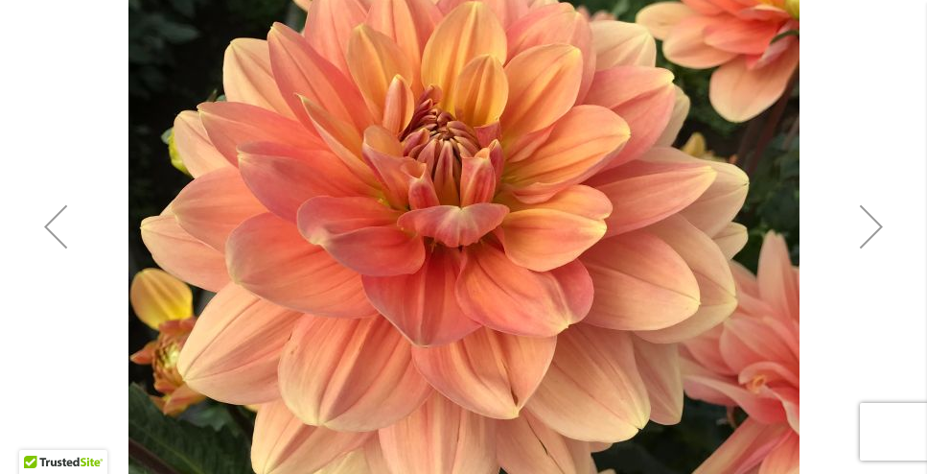
click at [880, 222] on div "Next" at bounding box center [871, 226] width 77 height 77
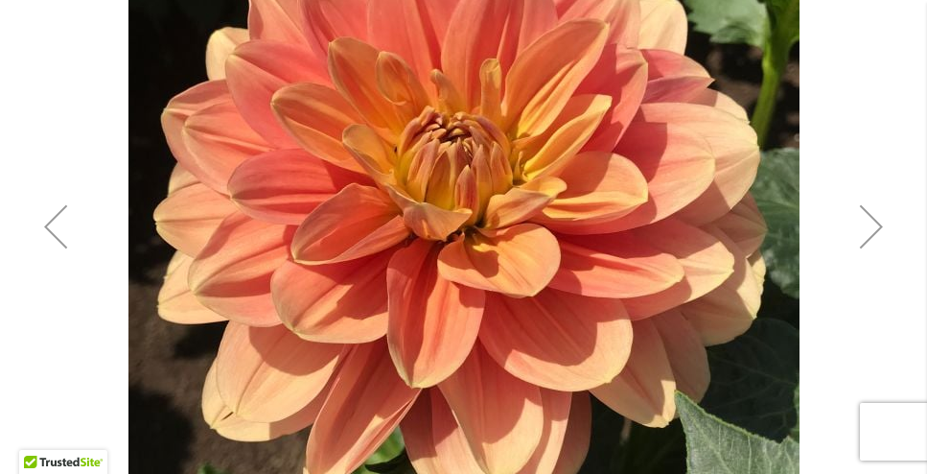
click at [880, 222] on div "Next" at bounding box center [871, 226] width 77 height 77
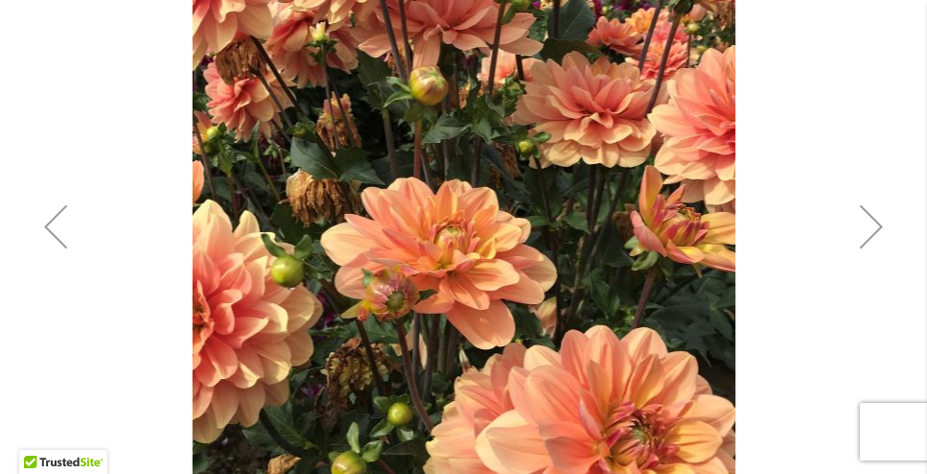
click at [880, 222] on div "Next" at bounding box center [871, 226] width 77 height 77
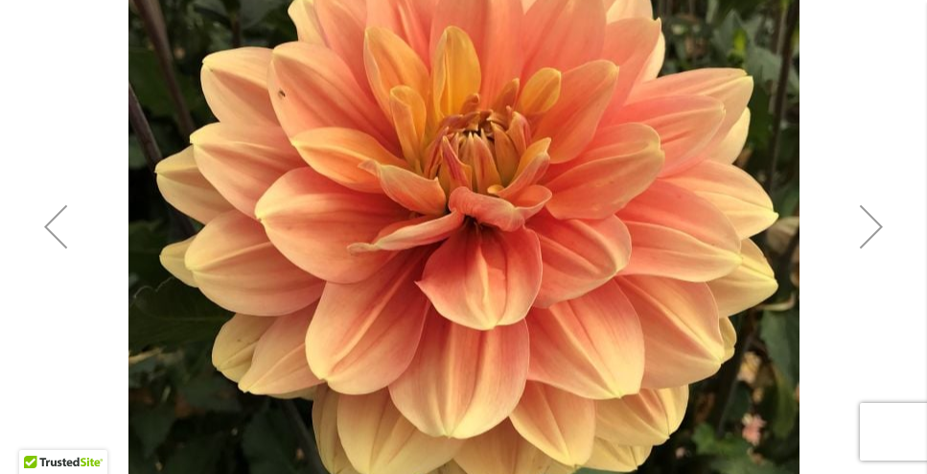
click at [879, 220] on div "Next" at bounding box center [871, 226] width 77 height 77
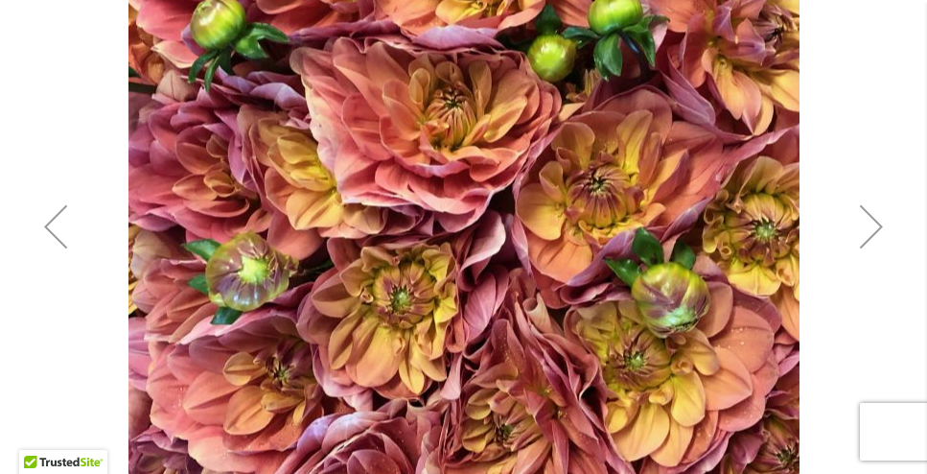
click at [879, 220] on div "Next" at bounding box center [871, 226] width 77 height 77
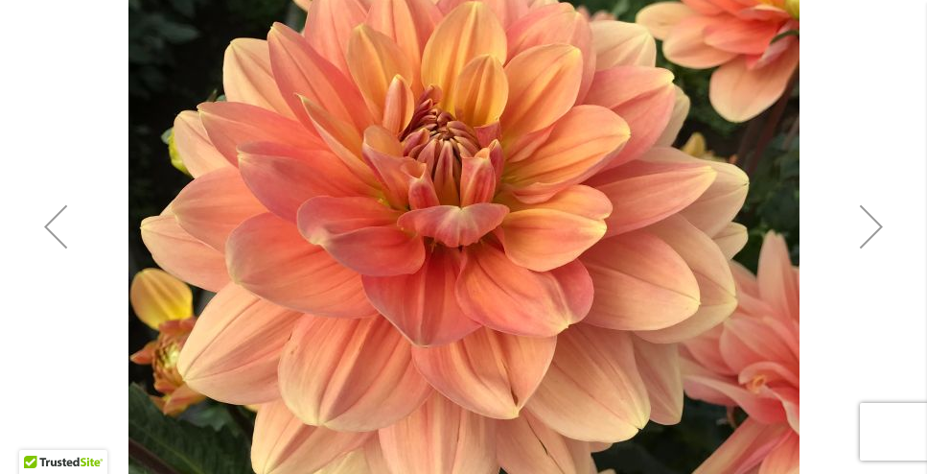
click at [80, 77] on button "Previous" at bounding box center [55, 226] width 77 height 928
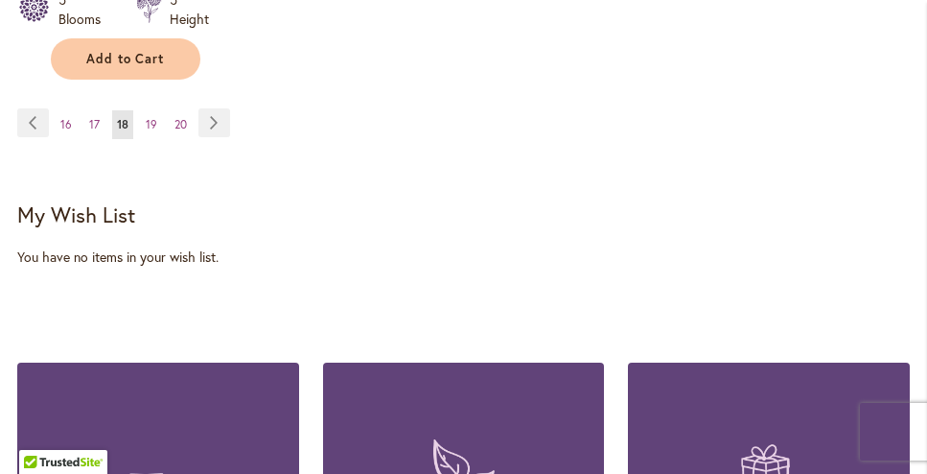
scroll to position [3099, 0]
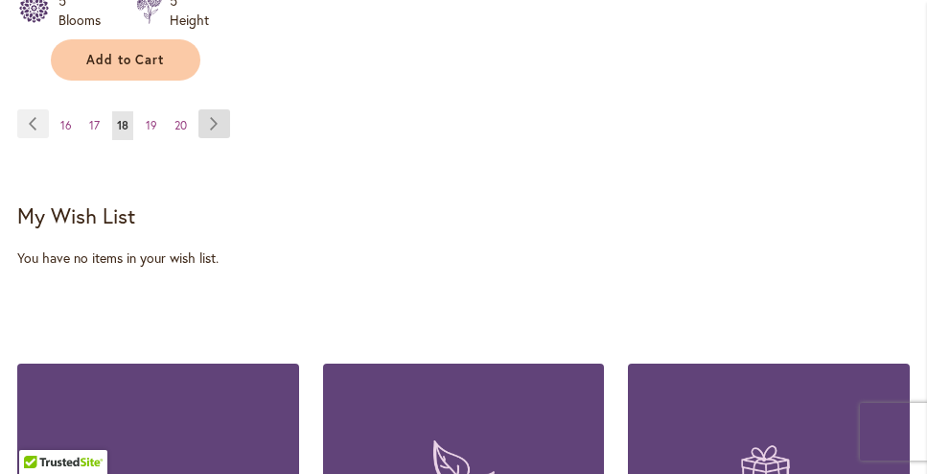
click at [211, 113] on link "Page Next" at bounding box center [214, 123] width 32 height 29
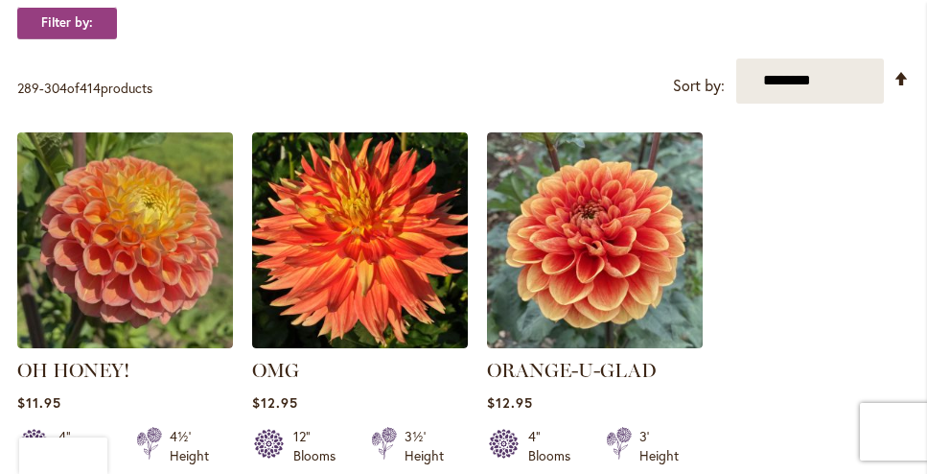
scroll to position [655, 0]
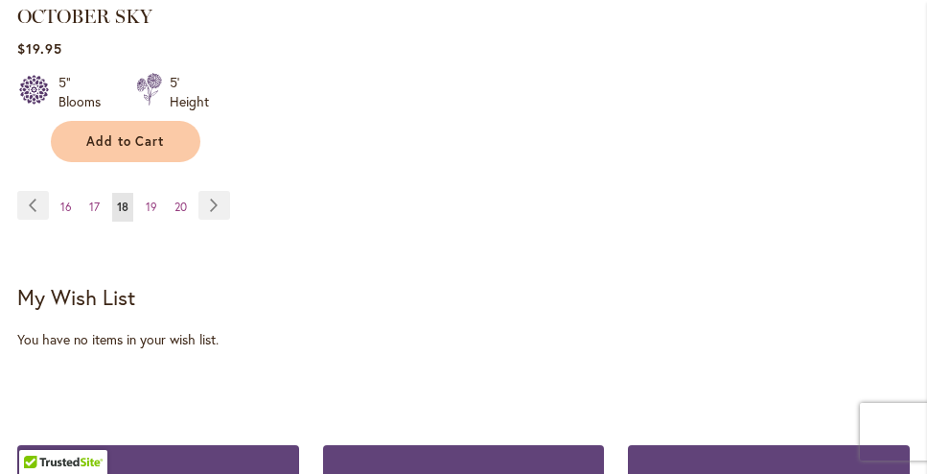
scroll to position [3022, 0]
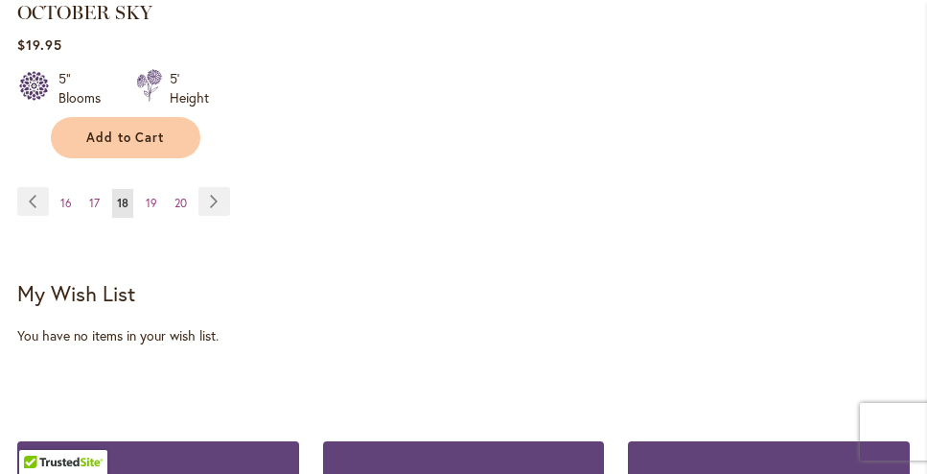
click at [112, 191] on strong "You're currently reading page 18" at bounding box center [122, 203] width 21 height 29
click at [118, 197] on span "18" at bounding box center [123, 203] width 12 height 14
click at [35, 187] on link "Page Previous" at bounding box center [33, 201] width 32 height 29
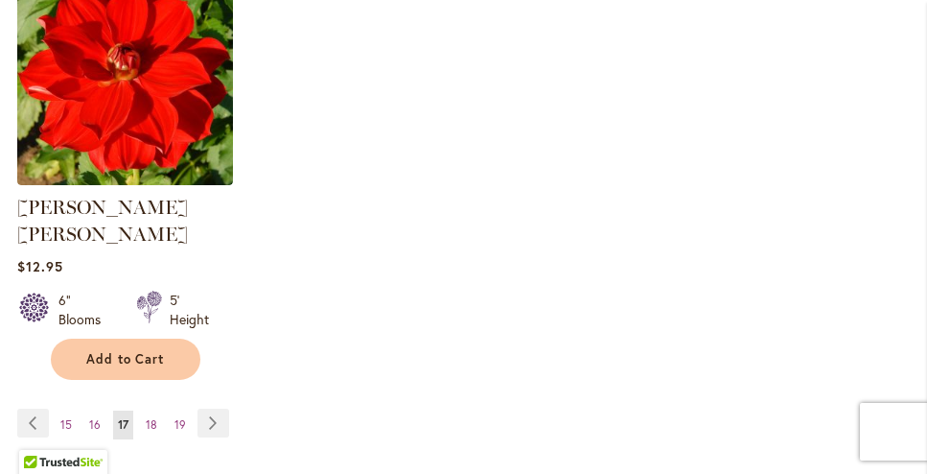
scroll to position [2855, 0]
click at [205, 407] on link "Page Next" at bounding box center [213, 421] width 32 height 29
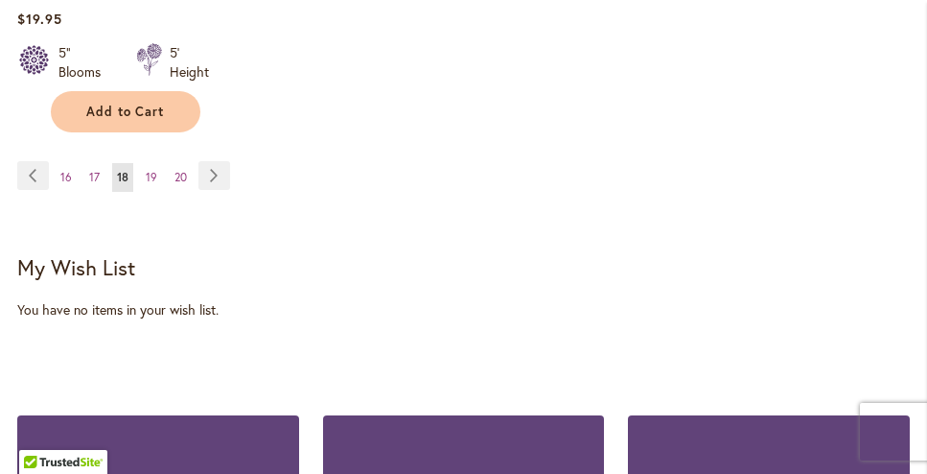
scroll to position [3045, 0]
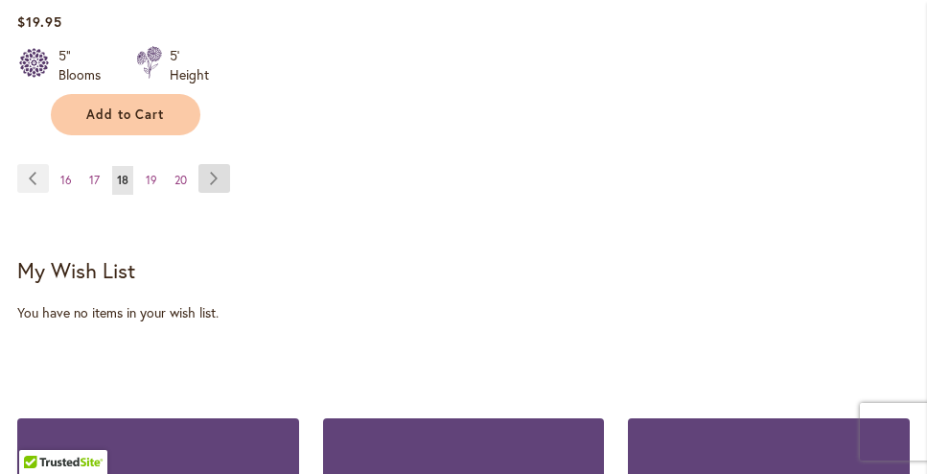
click at [214, 168] on link "Page Next" at bounding box center [214, 178] width 32 height 29
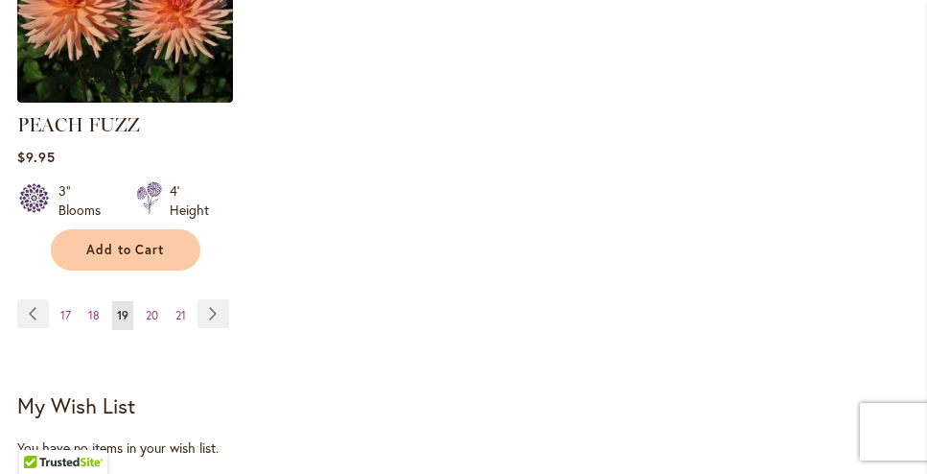
scroll to position [2962, 0]
click at [215, 300] on link "Page Next" at bounding box center [213, 314] width 32 height 29
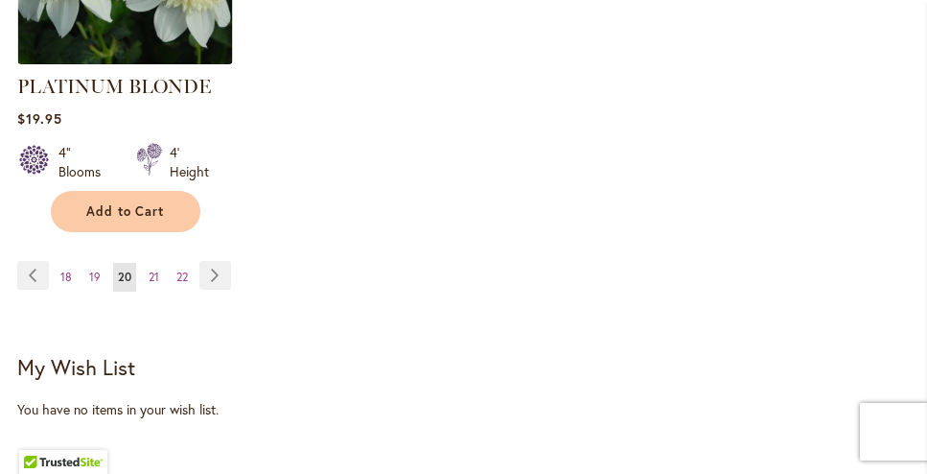
scroll to position [3009, 0]
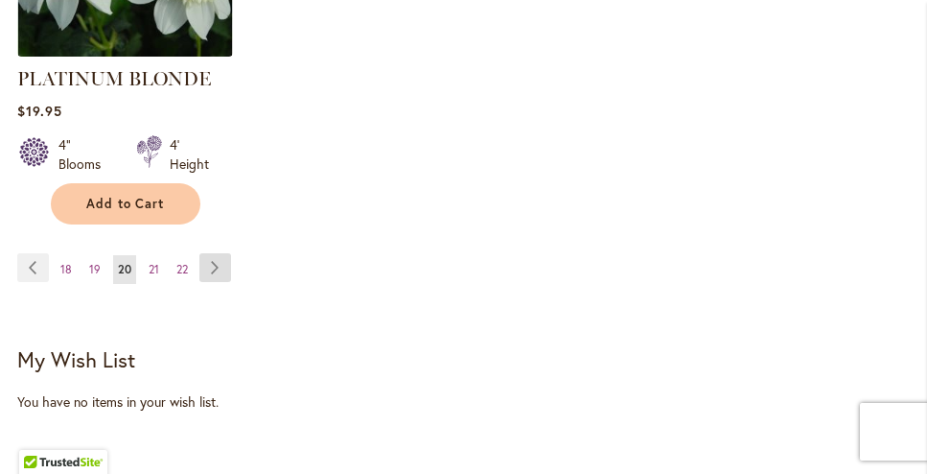
click at [210, 253] on link "Page Next" at bounding box center [215, 267] width 32 height 29
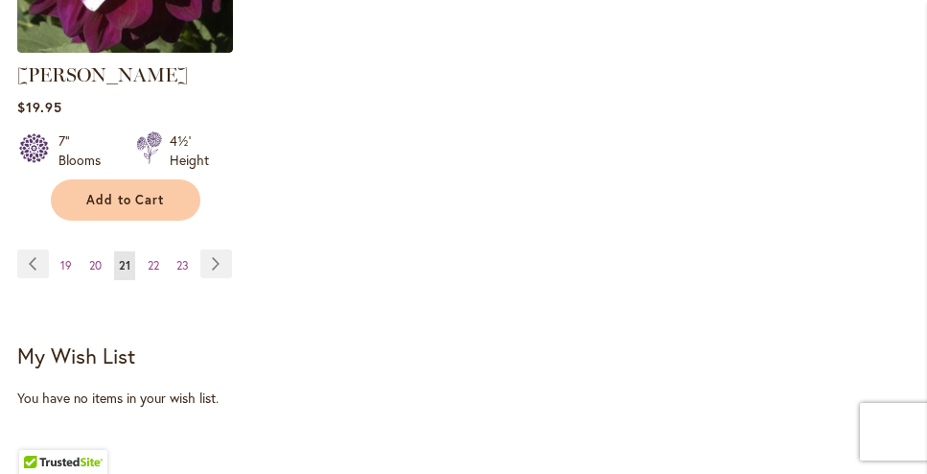
scroll to position [2989, 0]
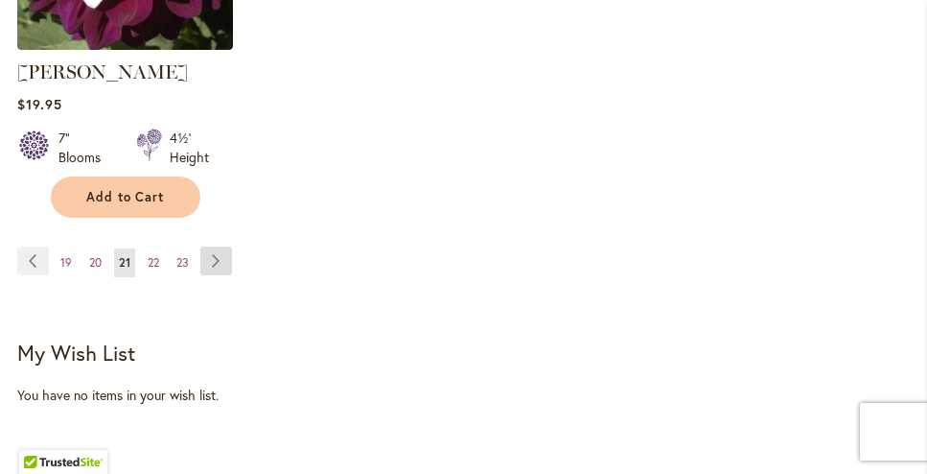
click at [220, 253] on link "Page Next" at bounding box center [216, 260] width 32 height 29
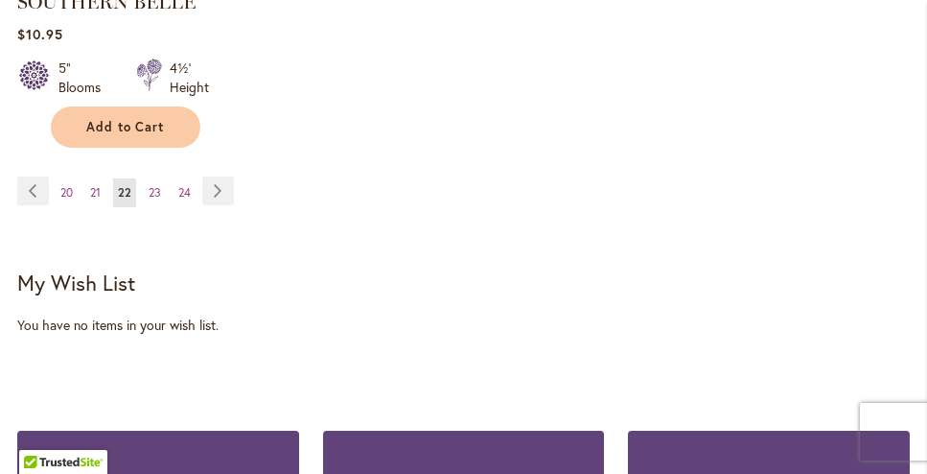
scroll to position [3066, 0]
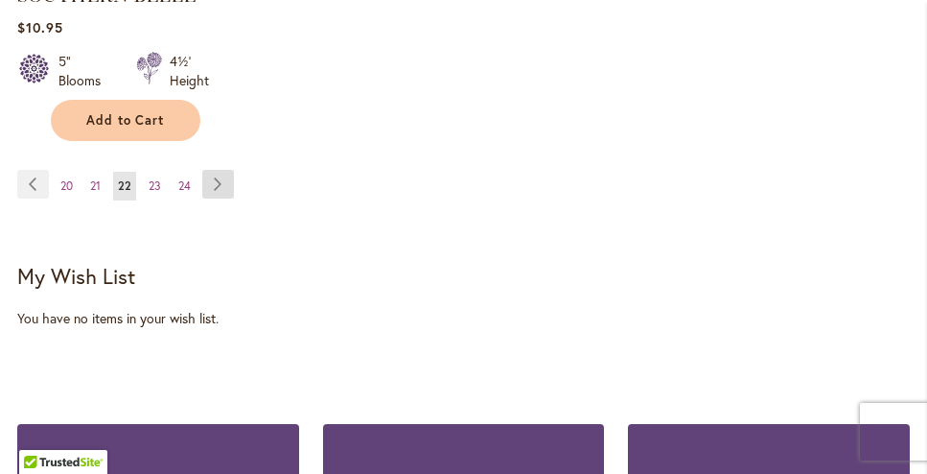
click at [212, 170] on link "Page Next" at bounding box center [218, 184] width 32 height 29
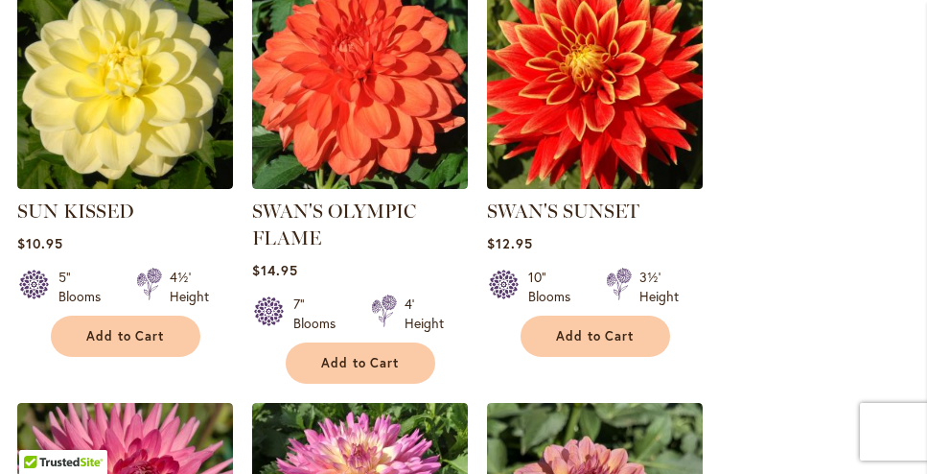
scroll to position [2019, 0]
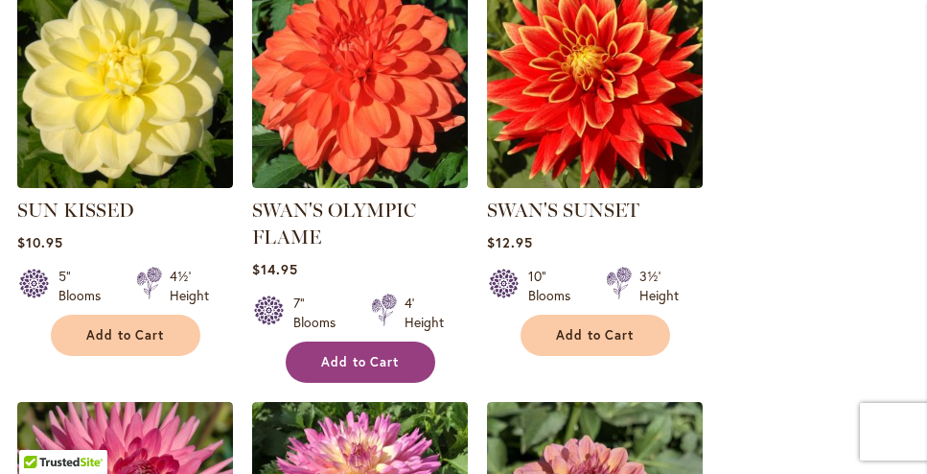
click at [387, 360] on span "Add to Cart" at bounding box center [360, 362] width 79 height 16
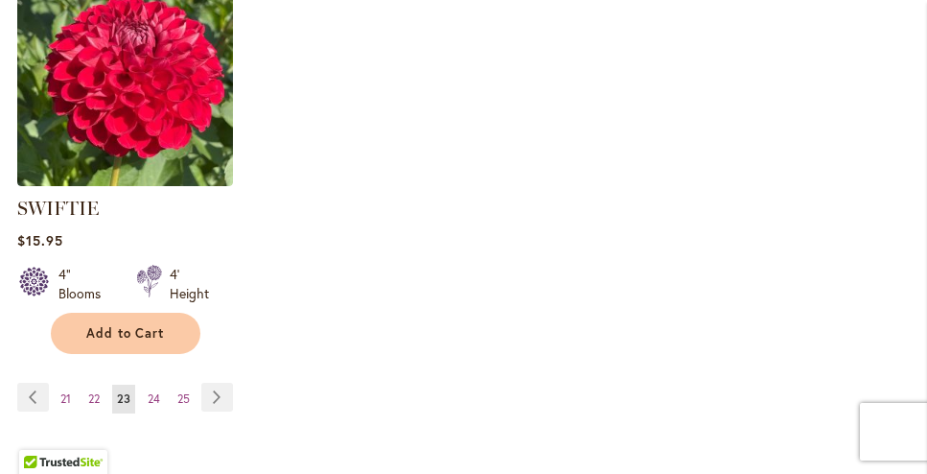
scroll to position [2885, 0]
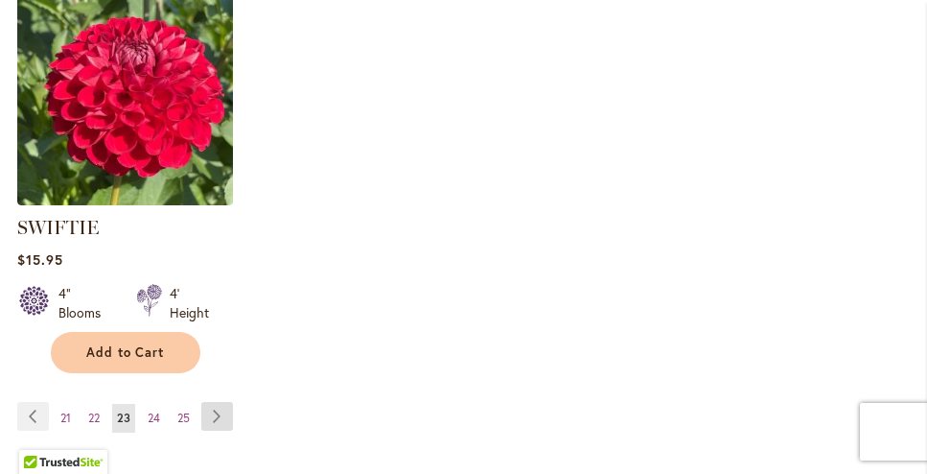
click at [223, 405] on link "Page Next" at bounding box center [217, 416] width 32 height 29
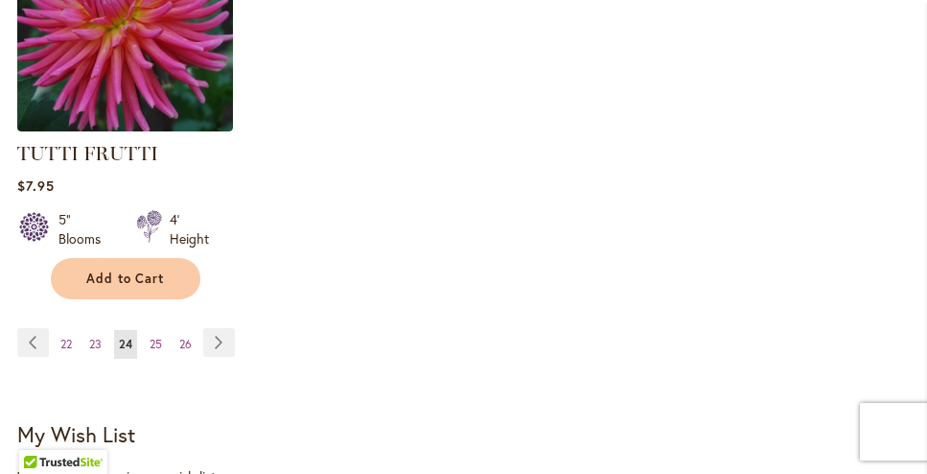
scroll to position [2906, 0]
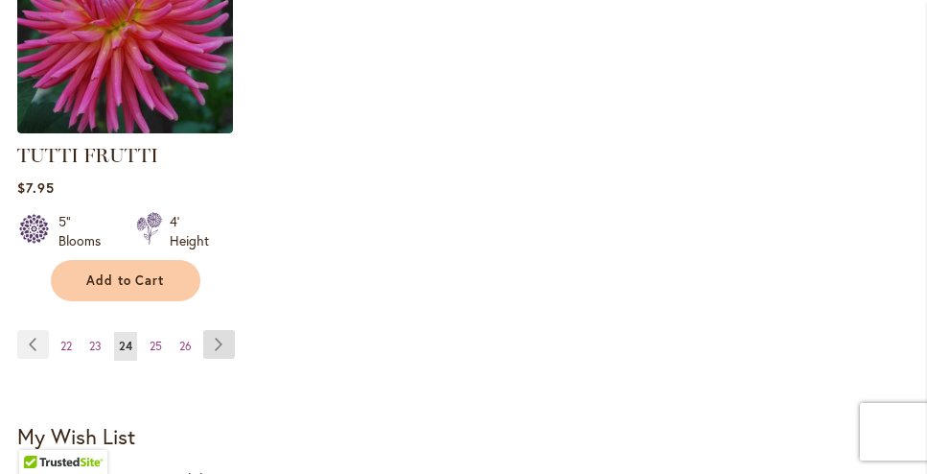
click at [221, 330] on link "Page Next" at bounding box center [219, 344] width 32 height 29
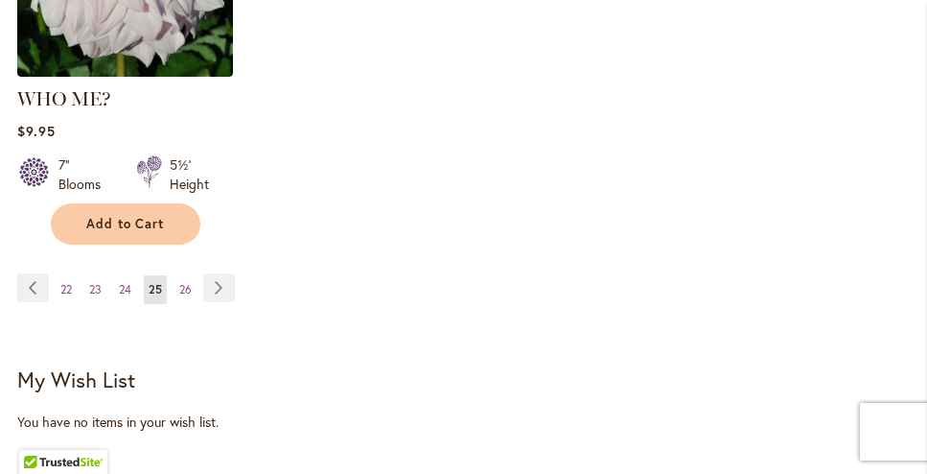
scroll to position [2988, 0]
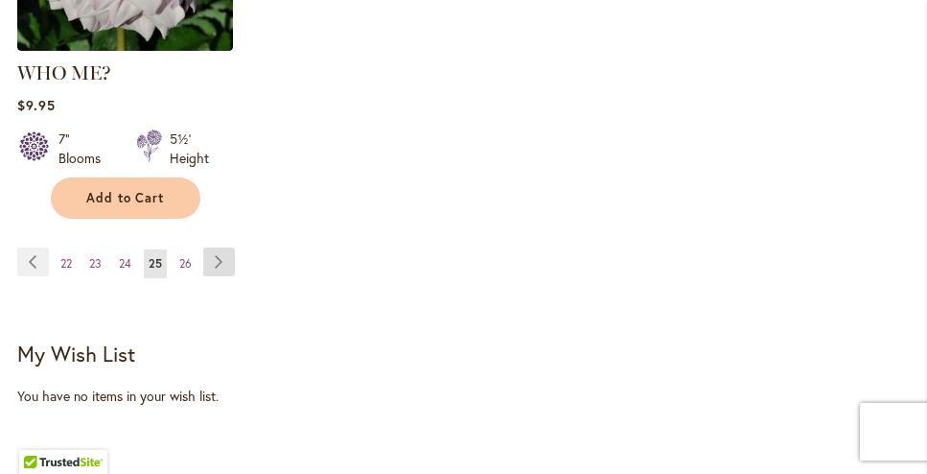
click at [219, 247] on link "Page Next" at bounding box center [219, 261] width 32 height 29
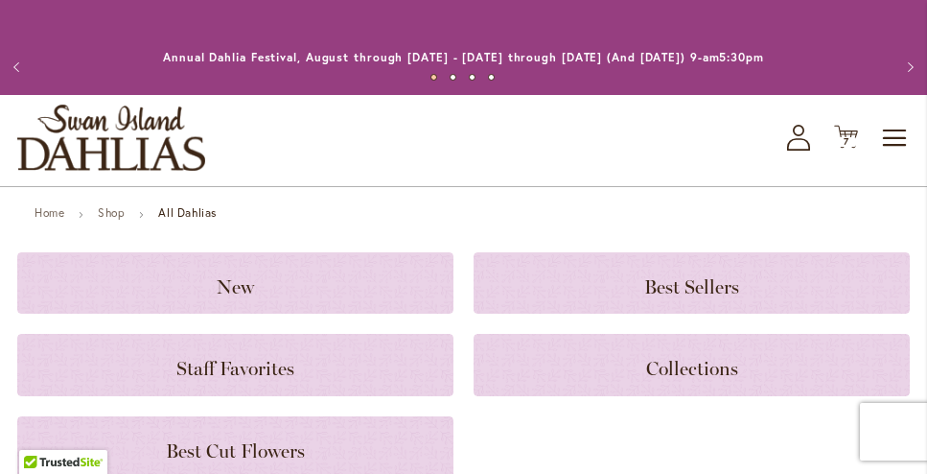
scroll to position [5, 0]
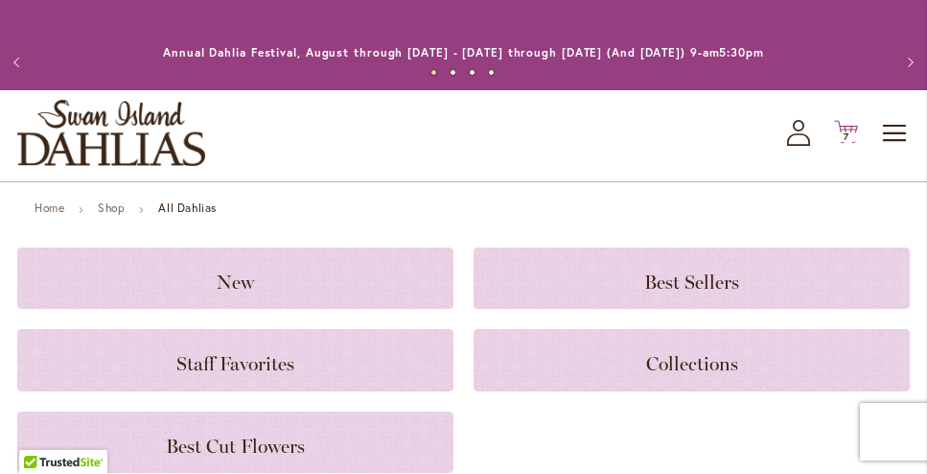
click at [849, 136] on span "7 7 items" at bounding box center [846, 137] width 19 height 10
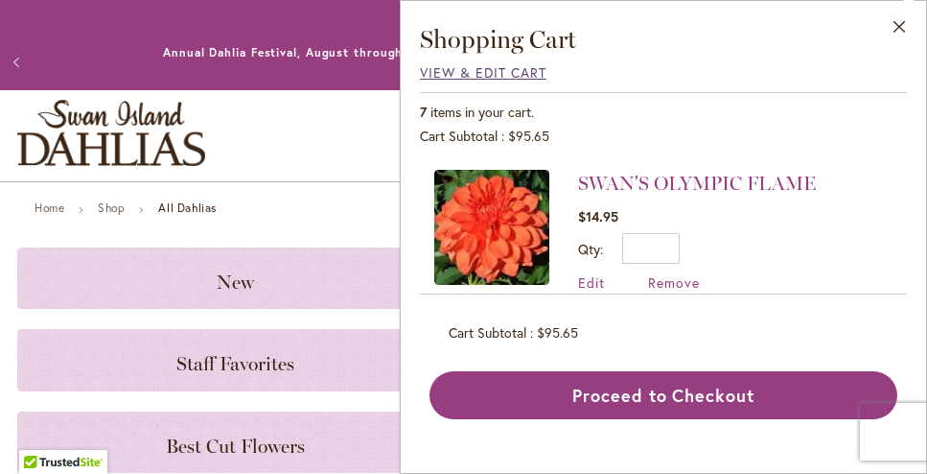
click at [468, 72] on span "View & Edit Cart" at bounding box center [483, 72] width 127 height 18
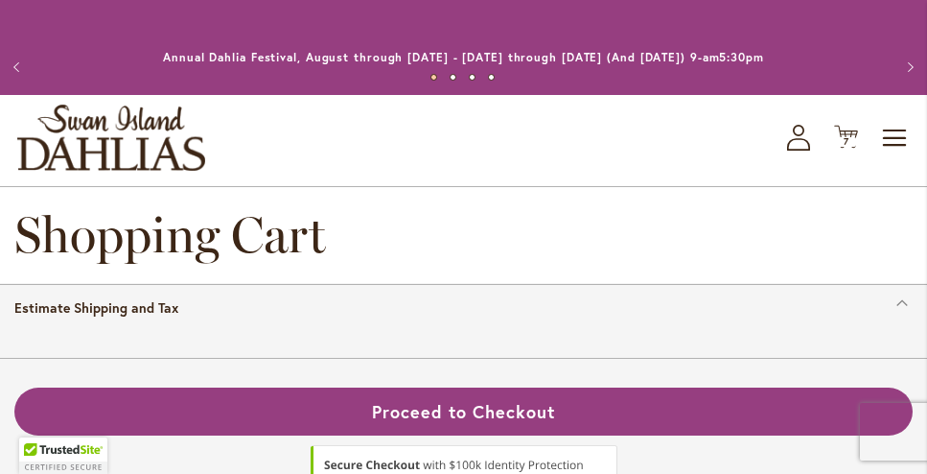
select select "**"
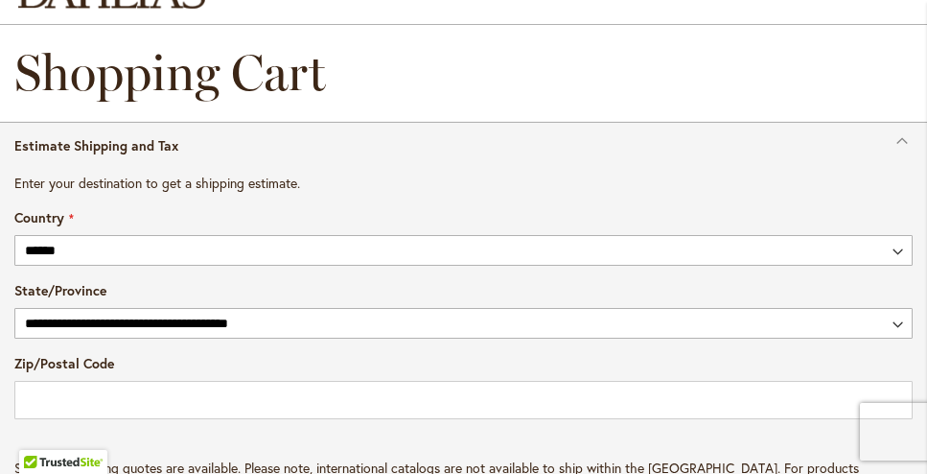
scroll to position [160, 0]
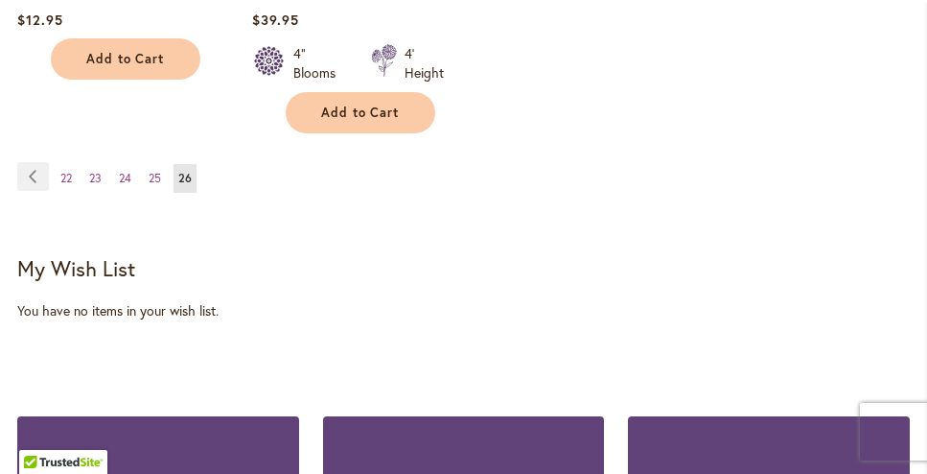
scroll to position [2631, 0]
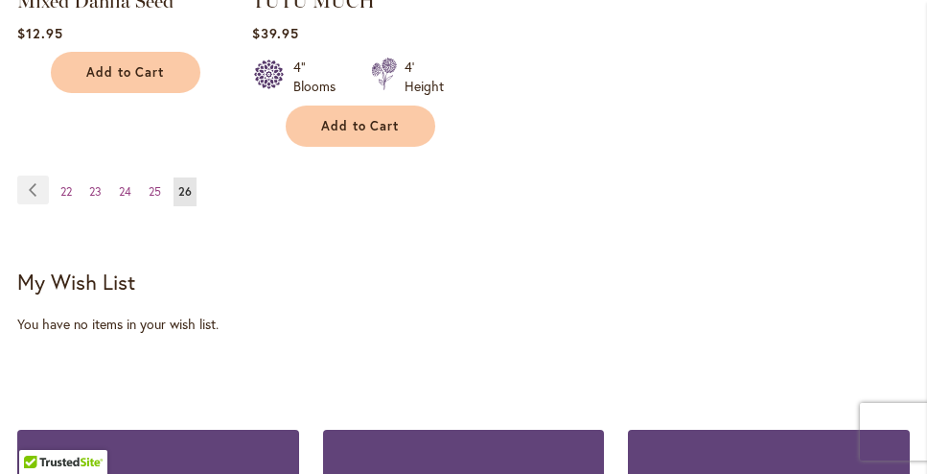
click at [187, 197] on strong "You're currently reading page 26" at bounding box center [185, 191] width 23 height 29
click at [187, 188] on span "26" at bounding box center [184, 191] width 13 height 14
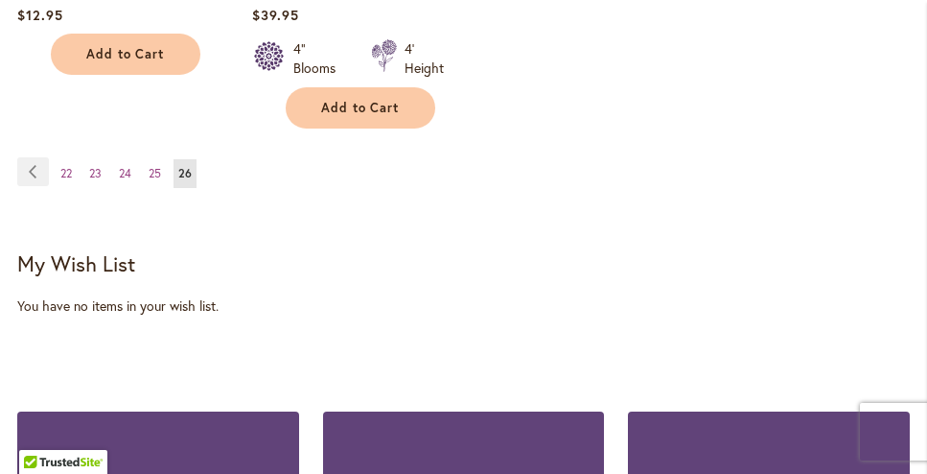
scroll to position [2646, 0]
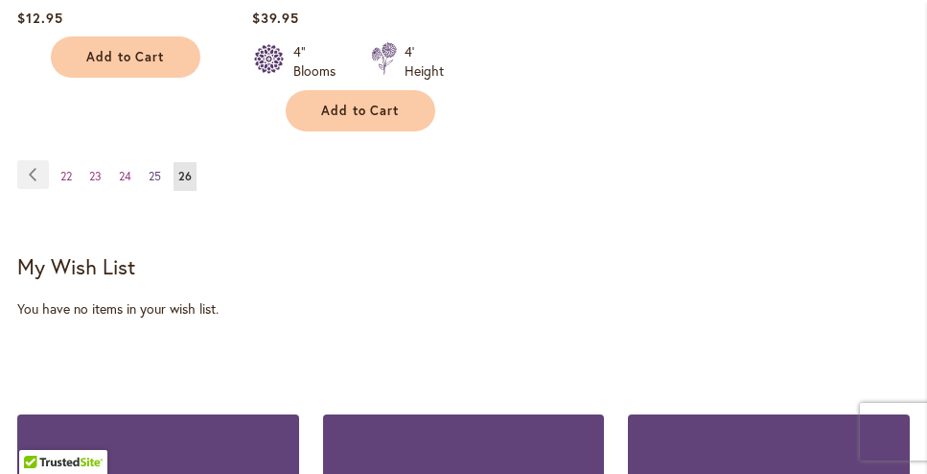
click at [156, 171] on span "25" at bounding box center [155, 176] width 12 height 14
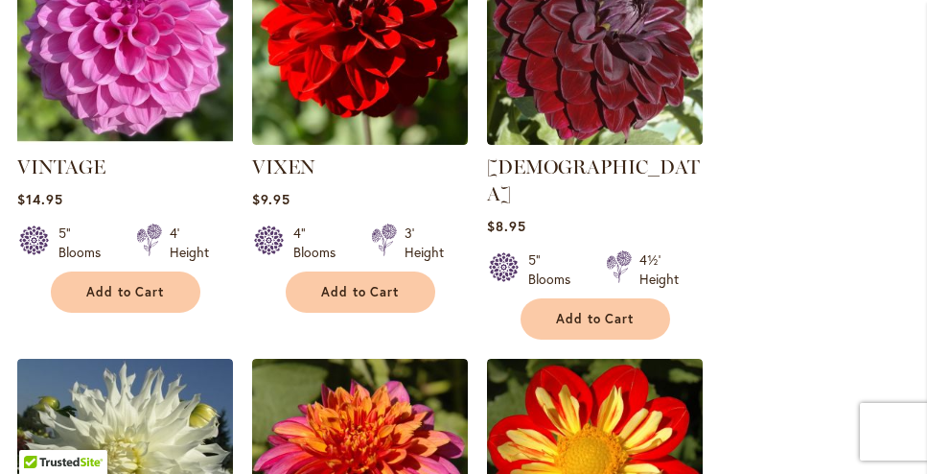
scroll to position [1652, 0]
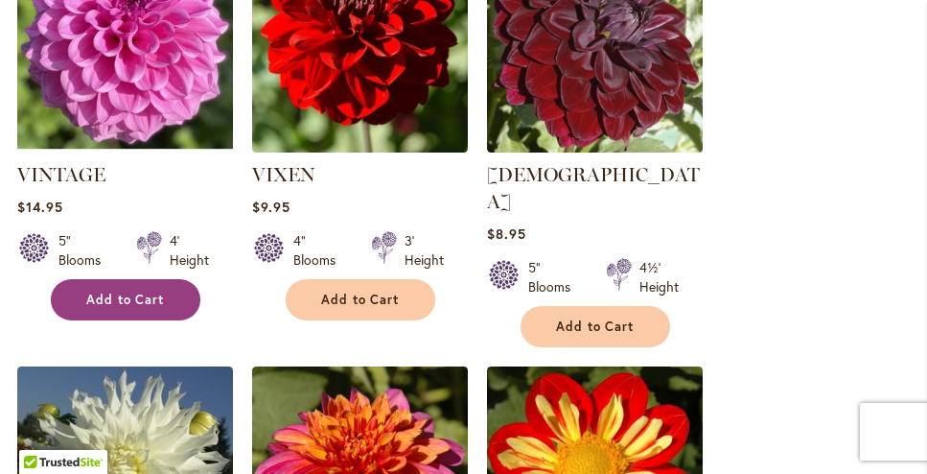
click at [118, 291] on span "Add to Cart" at bounding box center [125, 299] width 79 height 16
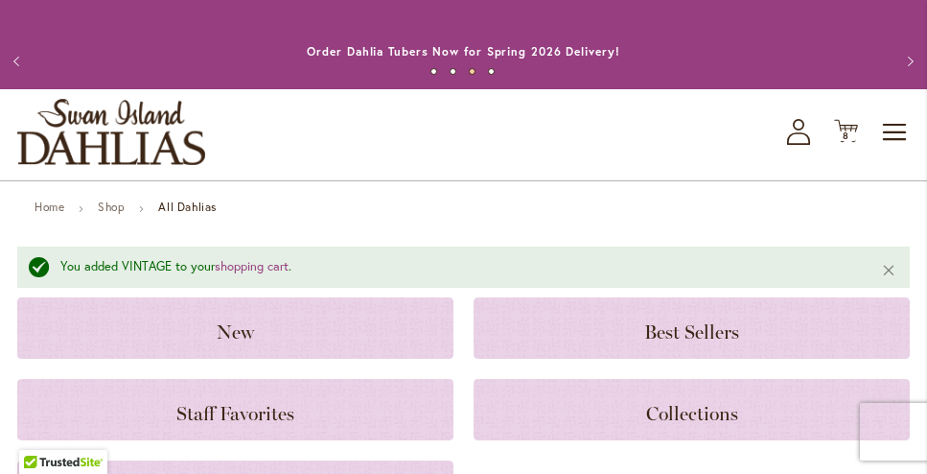
scroll to position [0, 0]
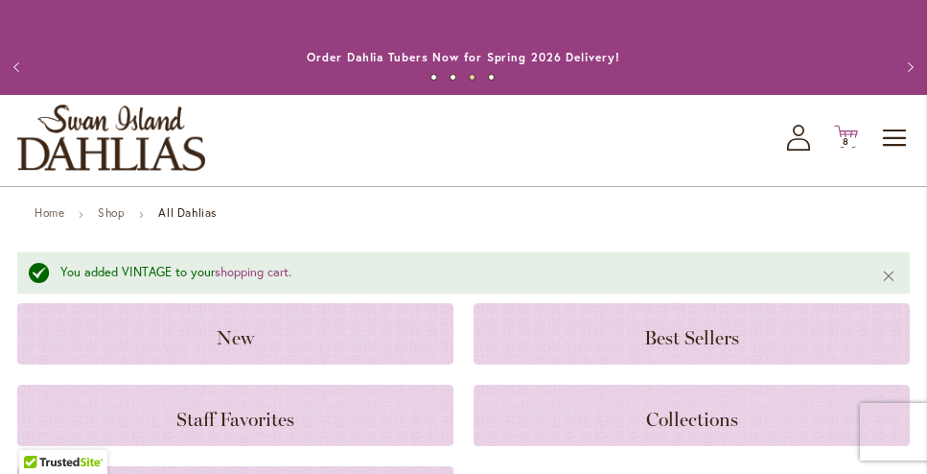
click at [848, 140] on span "8" at bounding box center [846, 141] width 7 height 12
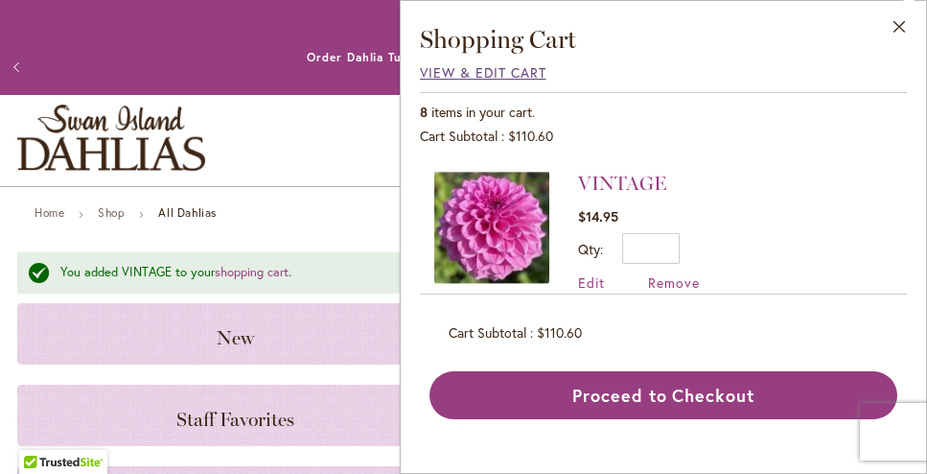
click at [489, 66] on span "View & Edit Cart" at bounding box center [483, 72] width 127 height 18
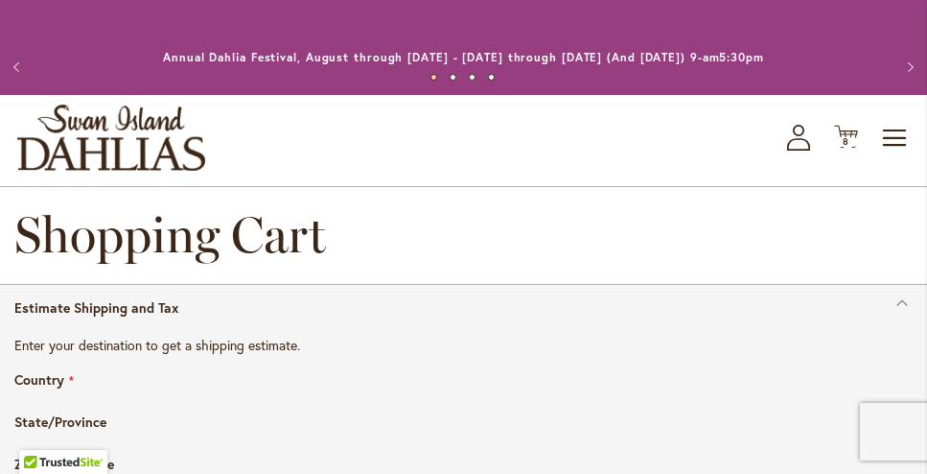
select select "**"
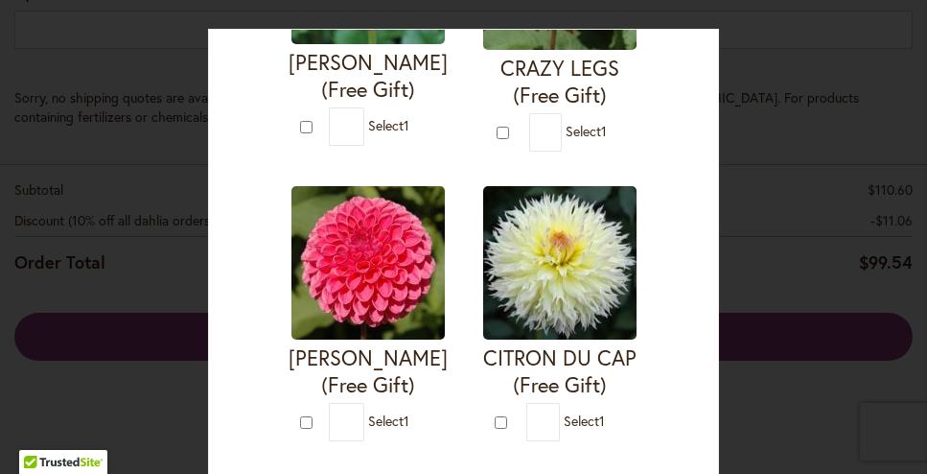
scroll to position [1146, 0]
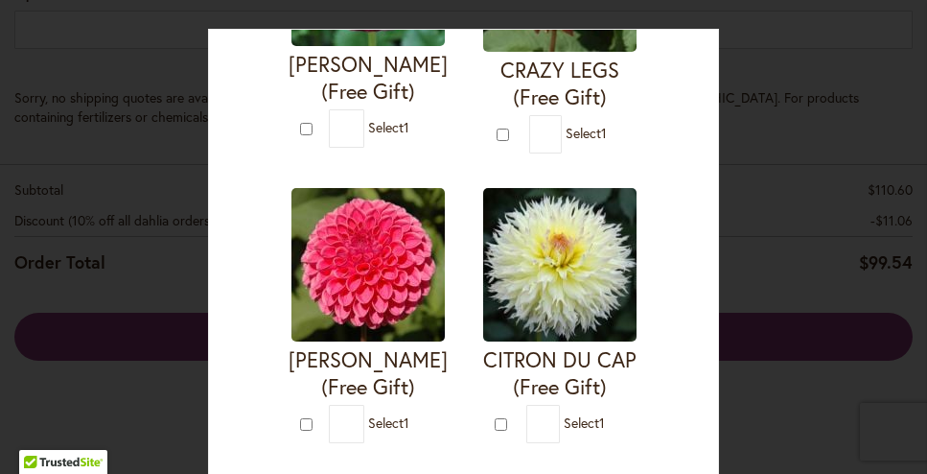
click at [357, 284] on img at bounding box center [367, 264] width 153 height 153
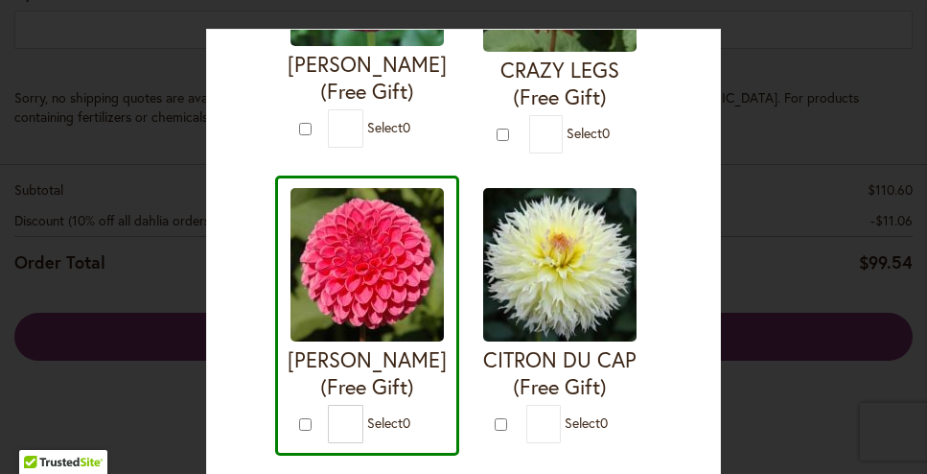
click at [365, 273] on img at bounding box center [366, 264] width 153 height 153
type input "*"
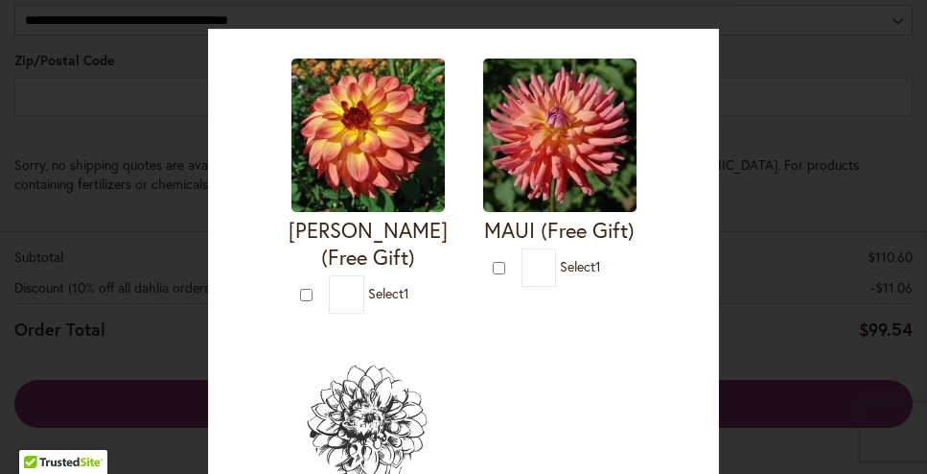
scroll to position [2164, 0]
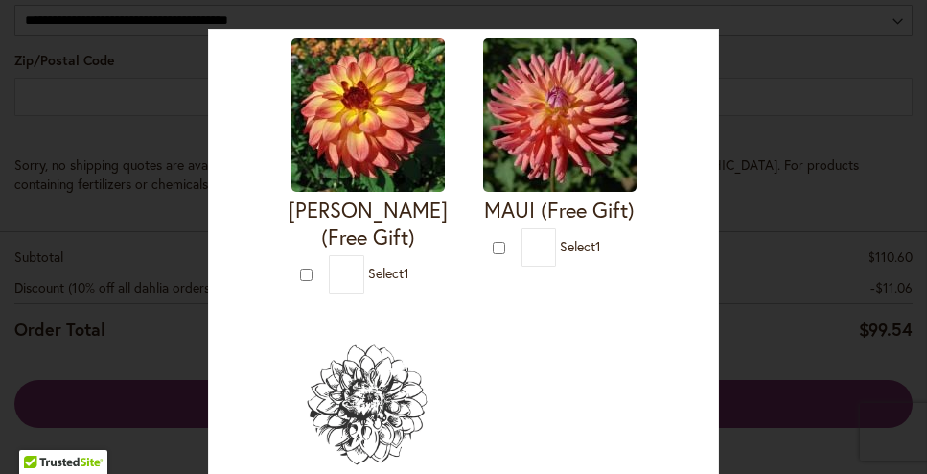
click at [542, 130] on img at bounding box center [559, 114] width 153 height 153
type input "*"
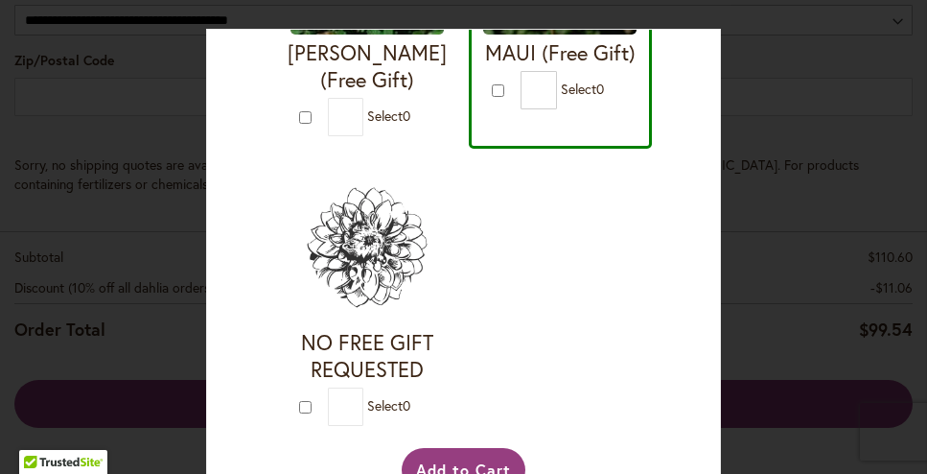
scroll to position [2334, 0]
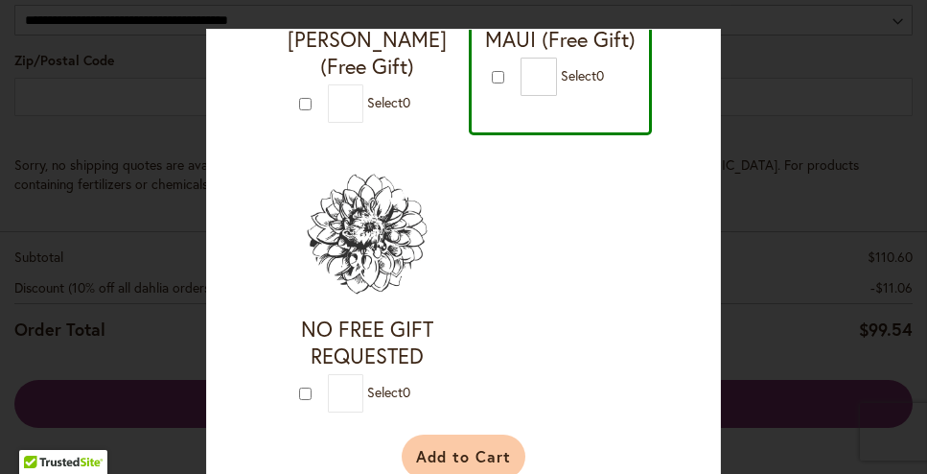
click at [462, 434] on button "Add to Cart" at bounding box center [464, 456] width 124 height 44
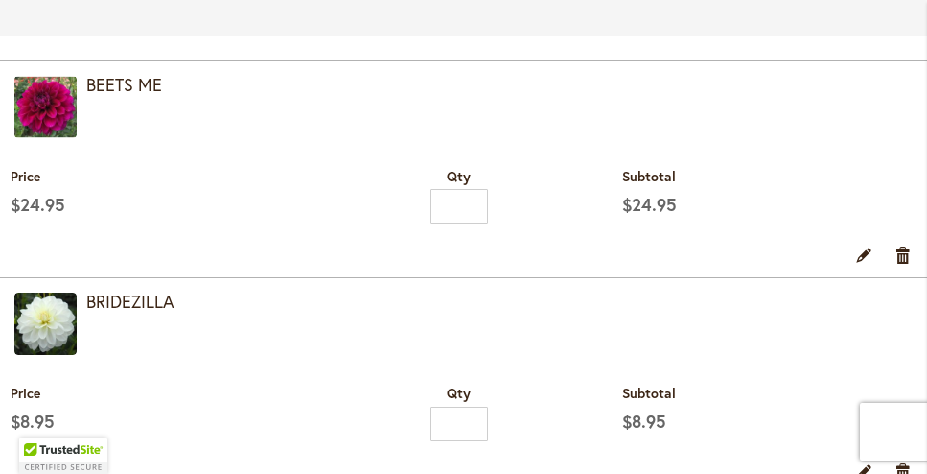
click at [104, 148] on td "$24.95" at bounding box center [153, 185] width 306 height 75
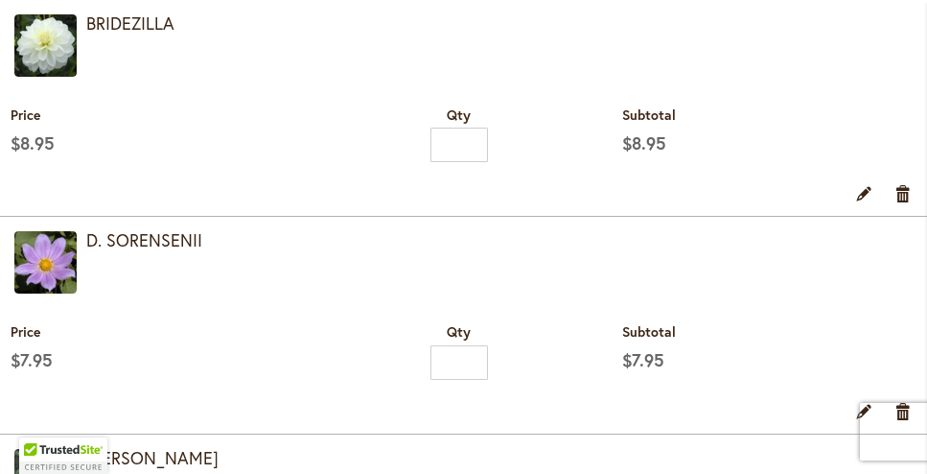
scroll to position [511, 0]
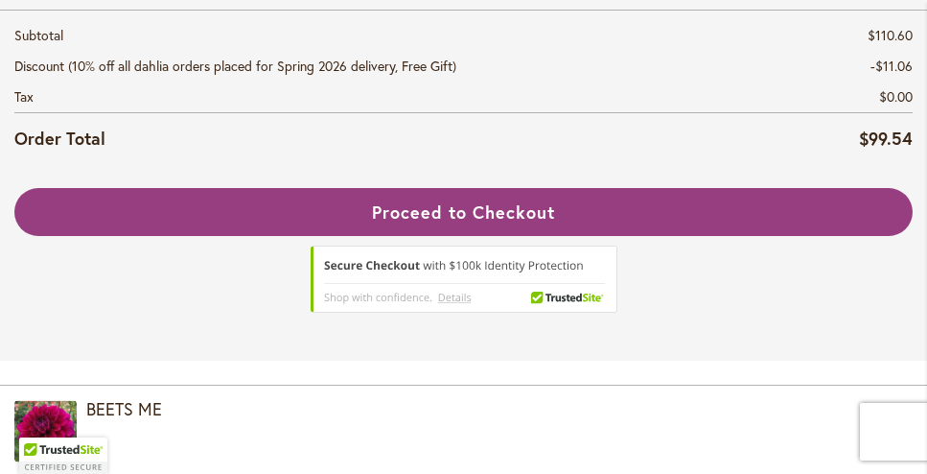
select select "**"
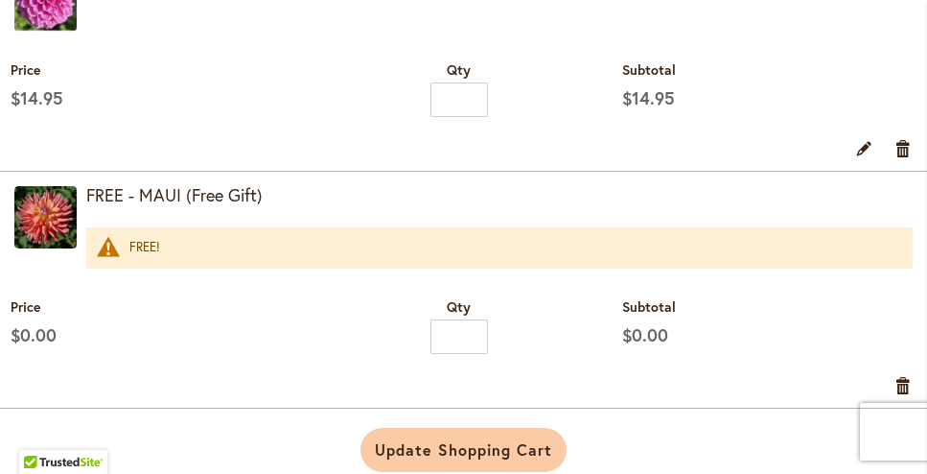
scroll to position [2644, 0]
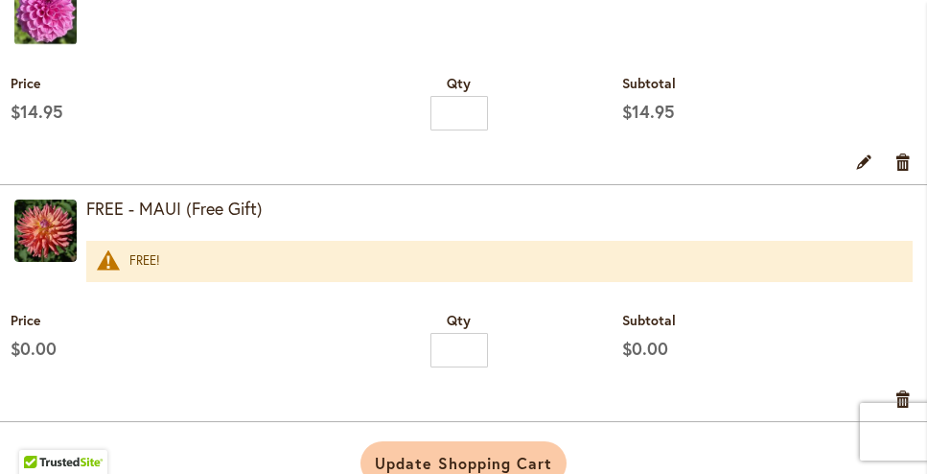
click at [43, 221] on img at bounding box center [45, 230] width 62 height 62
click at [52, 230] on img at bounding box center [45, 230] width 62 height 62
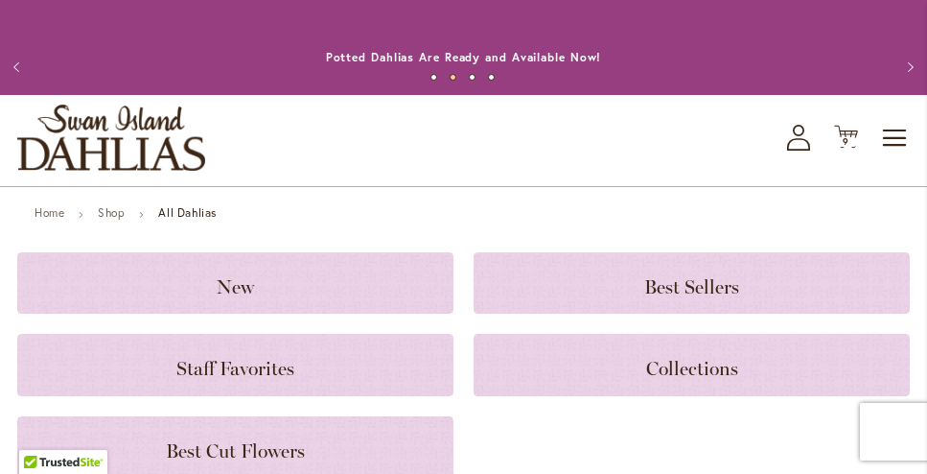
click at [800, 146] on icon "My Account" at bounding box center [798, 138] width 23 height 26
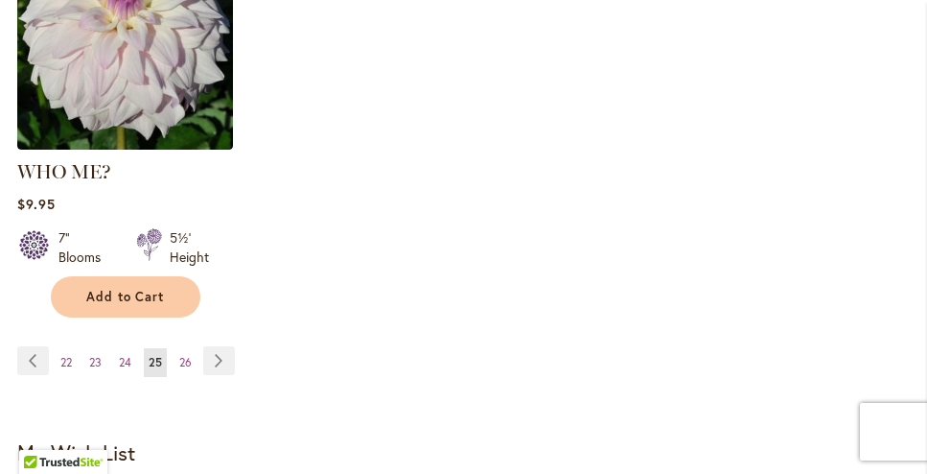
scroll to position [2888, 0]
click at [63, 356] on span "22" at bounding box center [66, 363] width 12 height 14
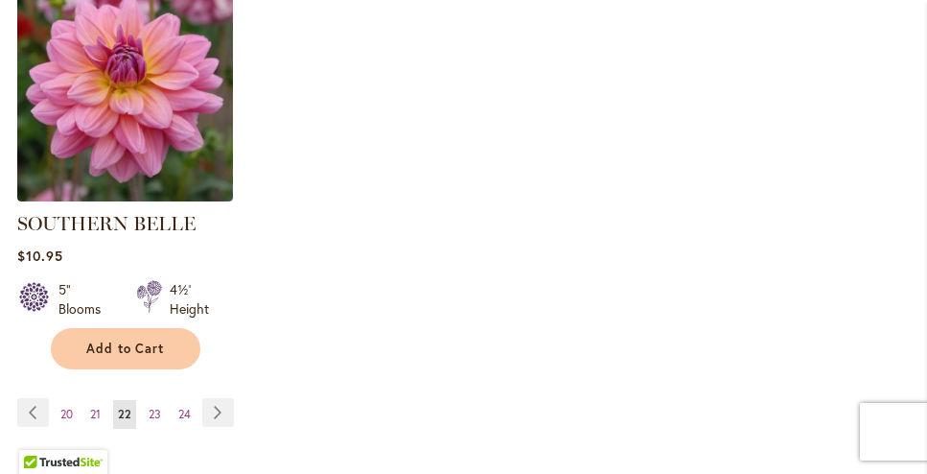
scroll to position [2841, 0]
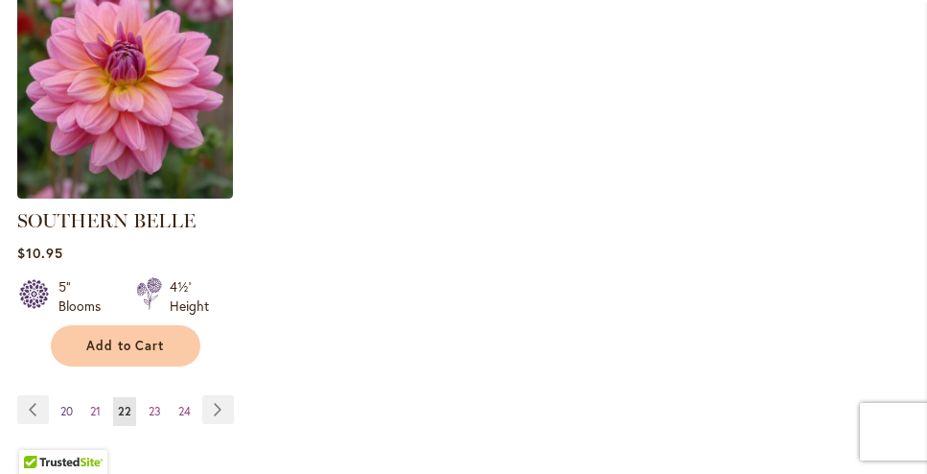
click at [60, 404] on span "20" at bounding box center [66, 411] width 12 height 14
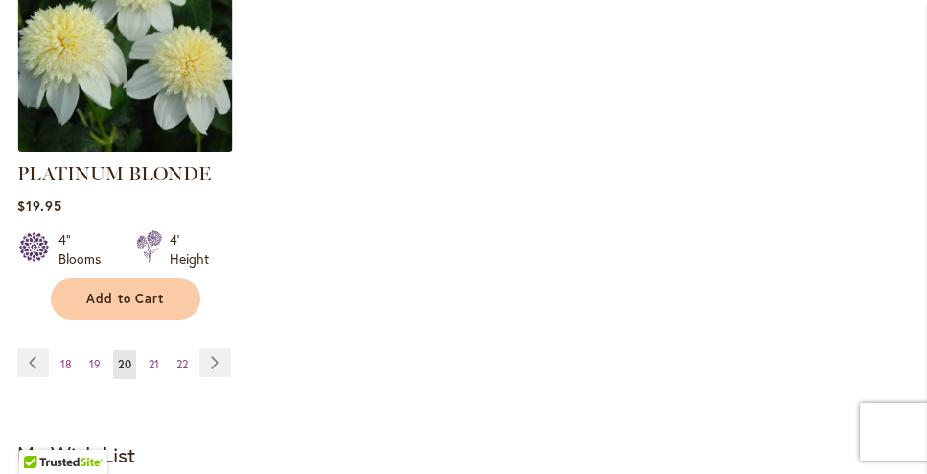
scroll to position [2915, 0]
click at [94, 356] on span "19" at bounding box center [95, 363] width 12 height 14
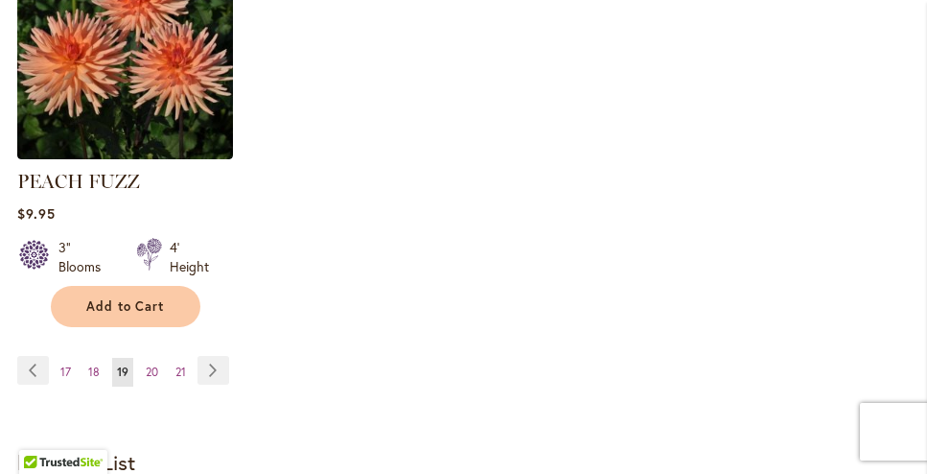
scroll to position [2935, 0]
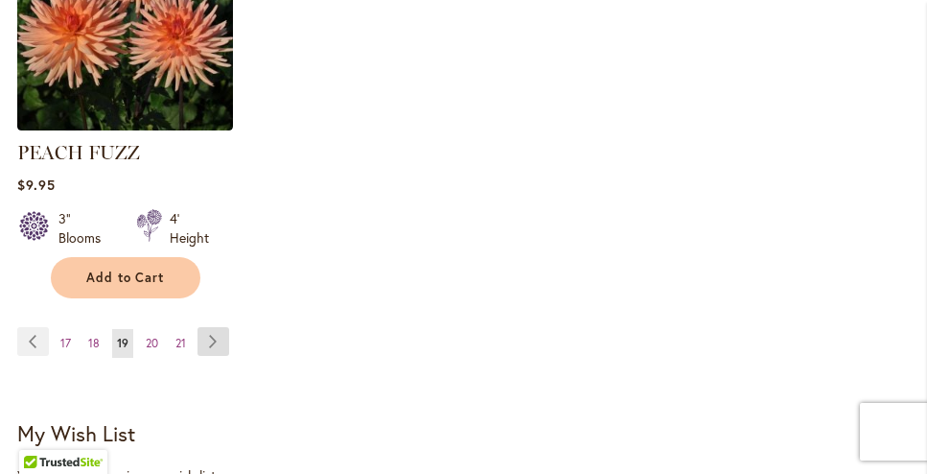
click at [218, 327] on link "Page Next" at bounding box center [213, 341] width 32 height 29
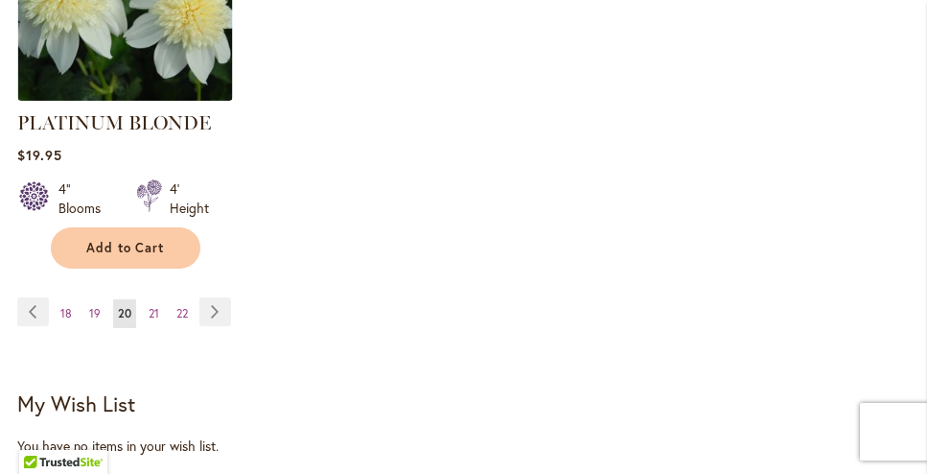
scroll to position [2973, 0]
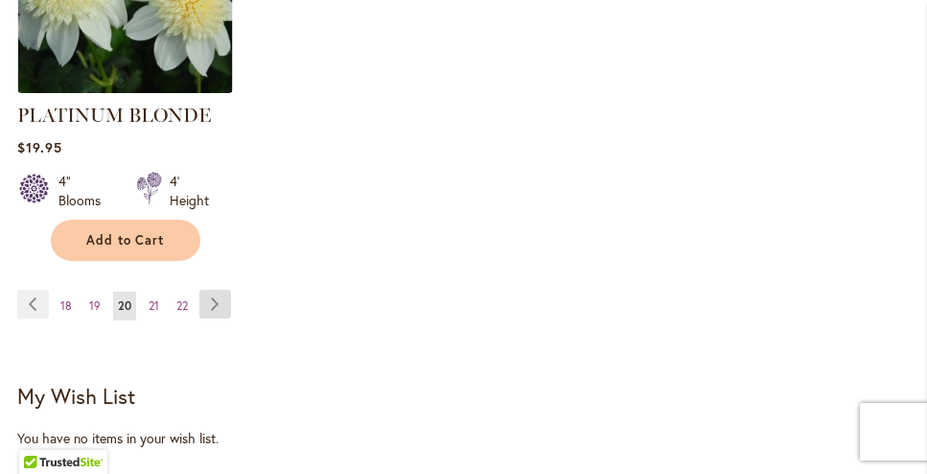
click at [221, 290] on link "Page Next" at bounding box center [215, 304] width 32 height 29
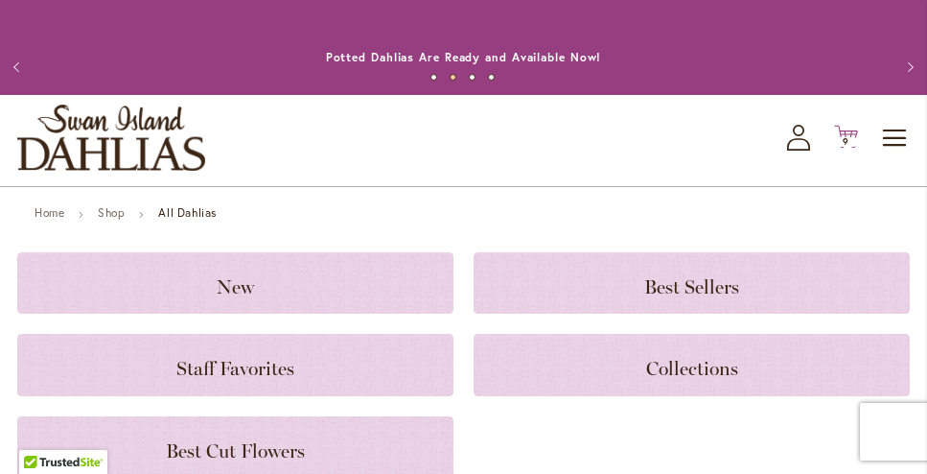
click at [842, 130] on icon at bounding box center [846, 137] width 24 height 23
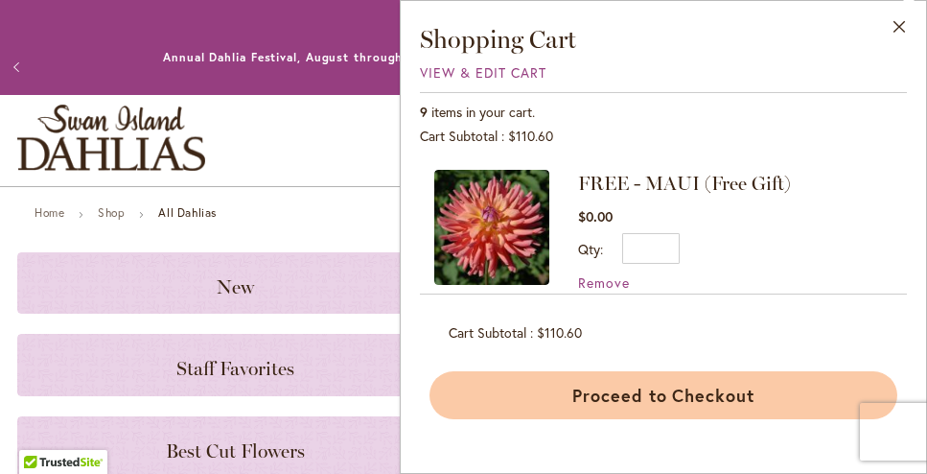
click at [707, 400] on button "Proceed to Checkout" at bounding box center [663, 395] width 468 height 48
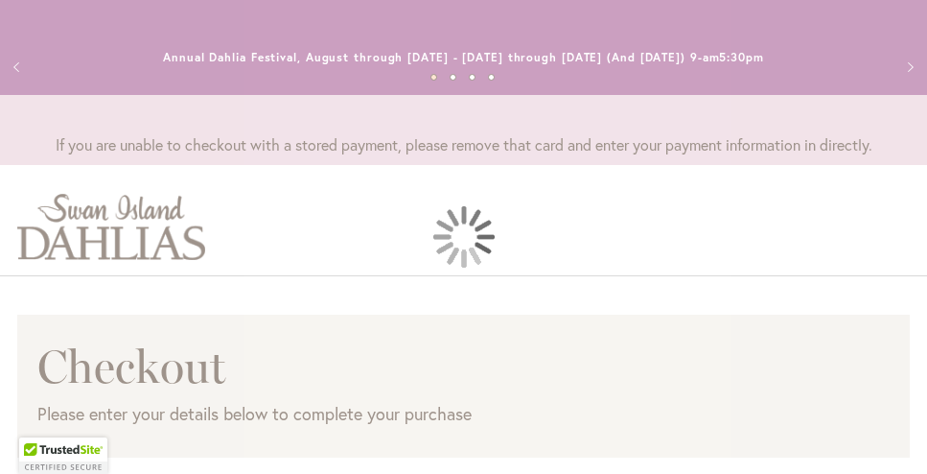
select select "**"
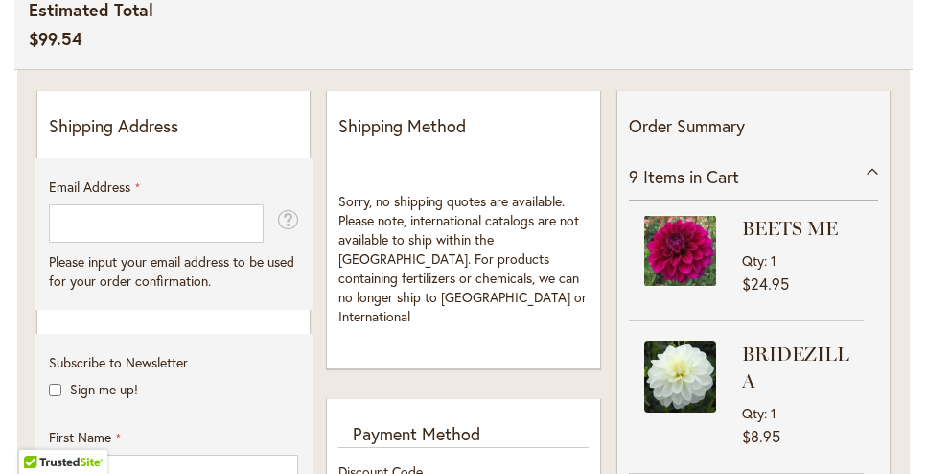
scroll to position [467, 0]
click at [116, 128] on p "Shipping Address" at bounding box center [173, 125] width 249 height 25
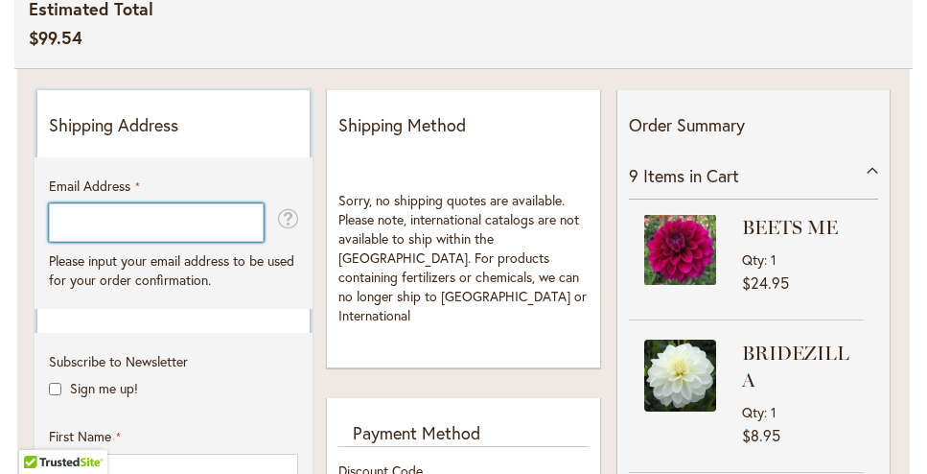
click at [80, 225] on input "Email Address" at bounding box center [156, 222] width 215 height 38
type input "**********"
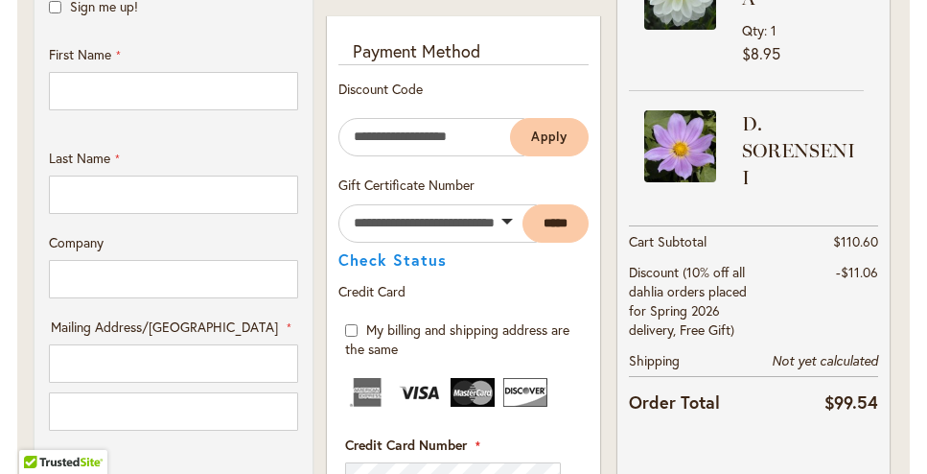
scroll to position [865, 0]
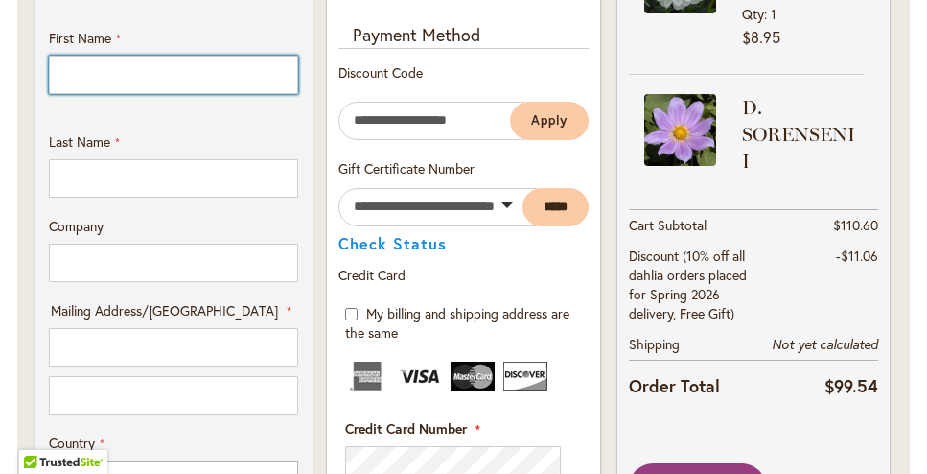
click at [65, 64] on input "First Name" at bounding box center [173, 75] width 249 height 38
type input "********"
type input "*****"
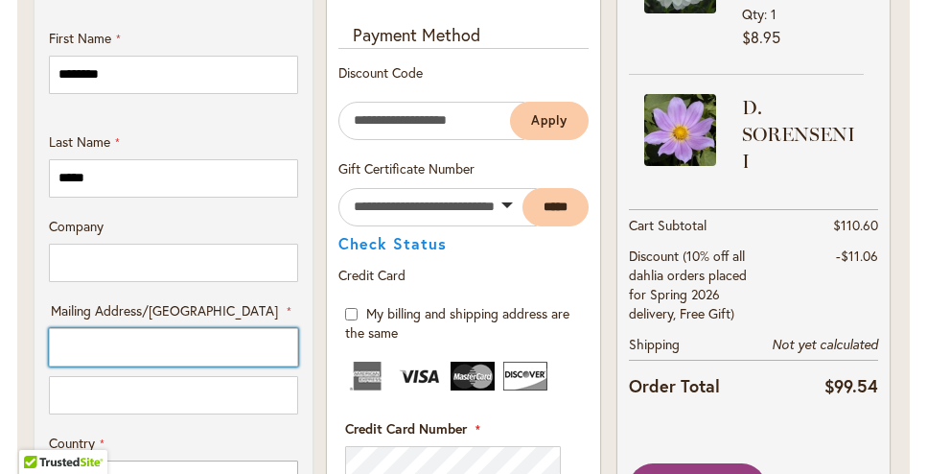
type input "**********"
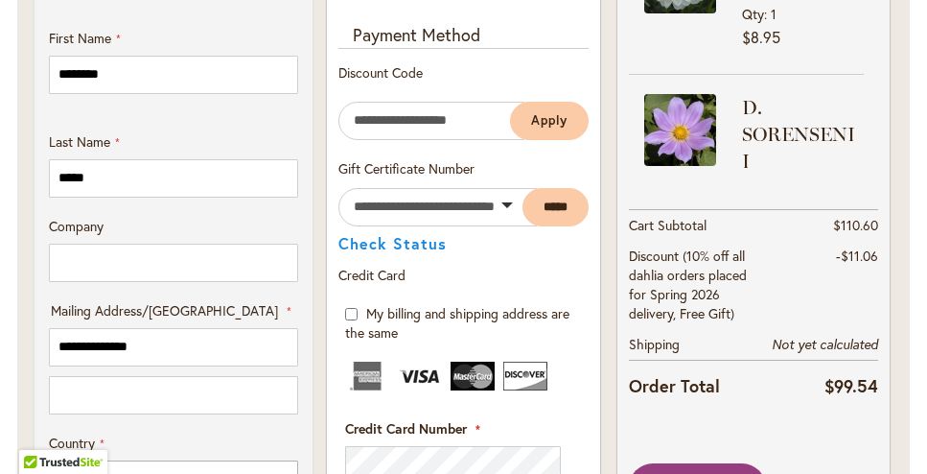
select select "**"
type input "****"
type input "**********"
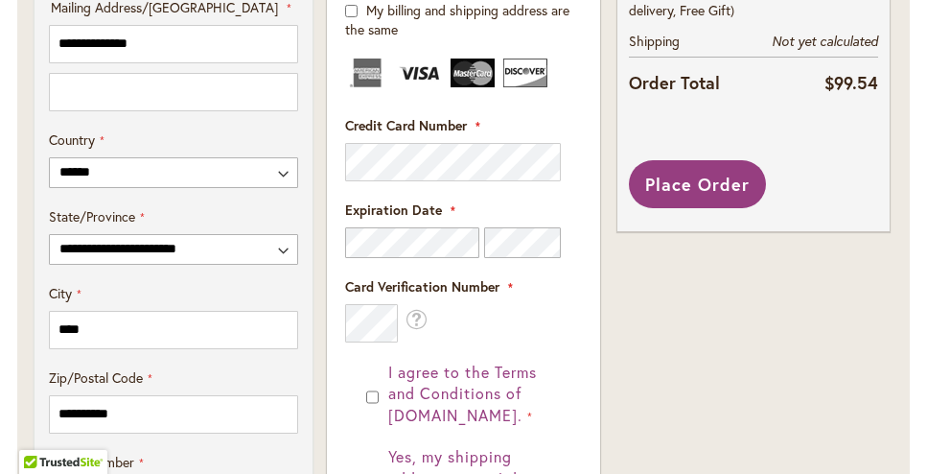
scroll to position [1182, 0]
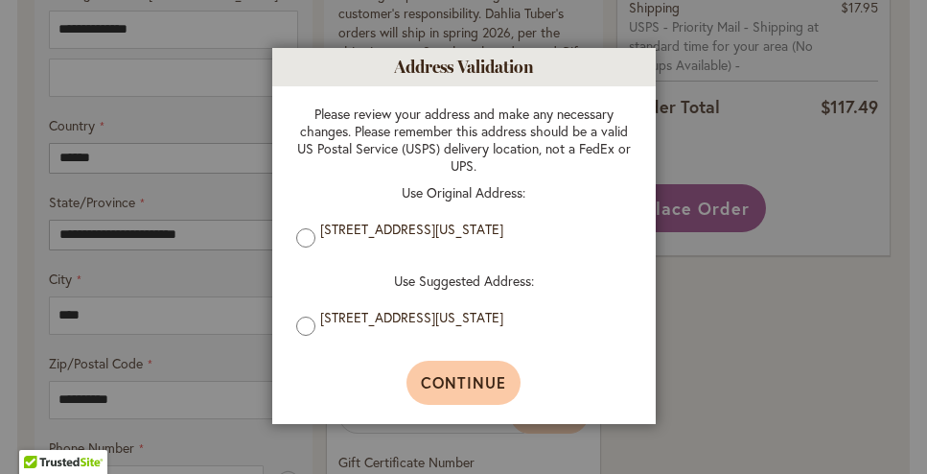
click at [443, 391] on span "Continue" at bounding box center [463, 382] width 85 height 20
type input "**********"
type input "****"
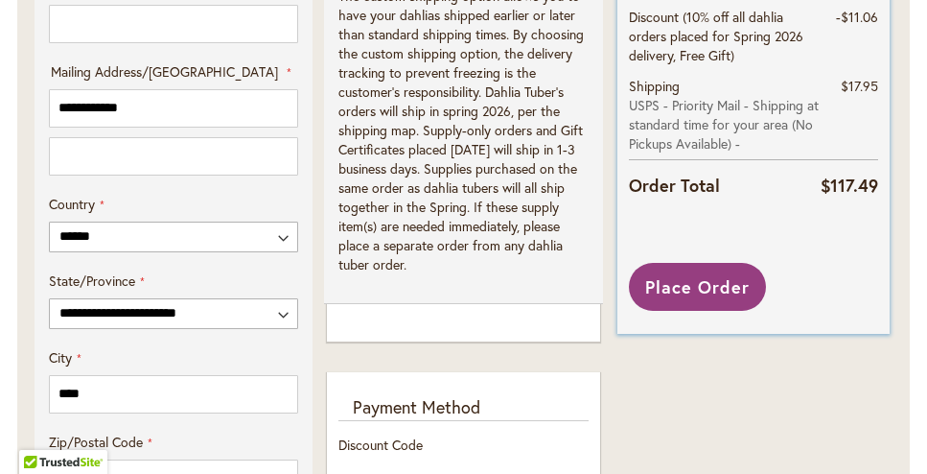
scroll to position [1105, 0]
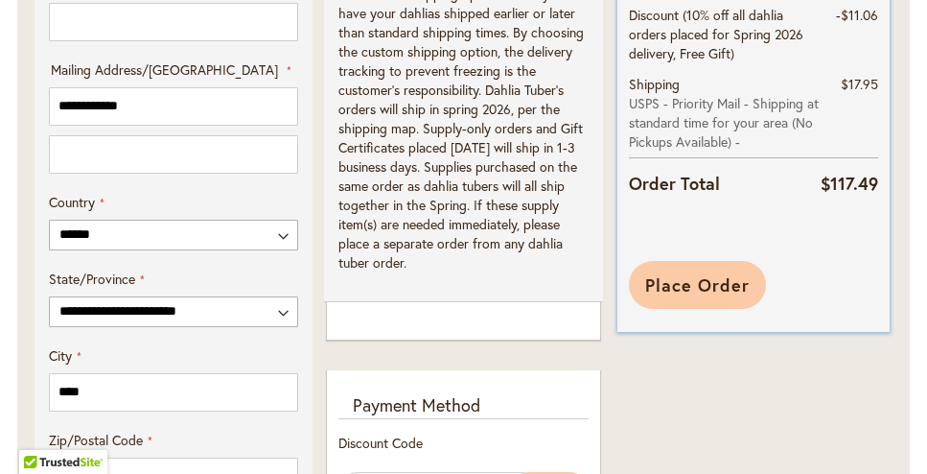
click at [706, 284] on span "Place Order" at bounding box center [697, 284] width 104 height 23
